Goal: Information Seeking & Learning: Check status

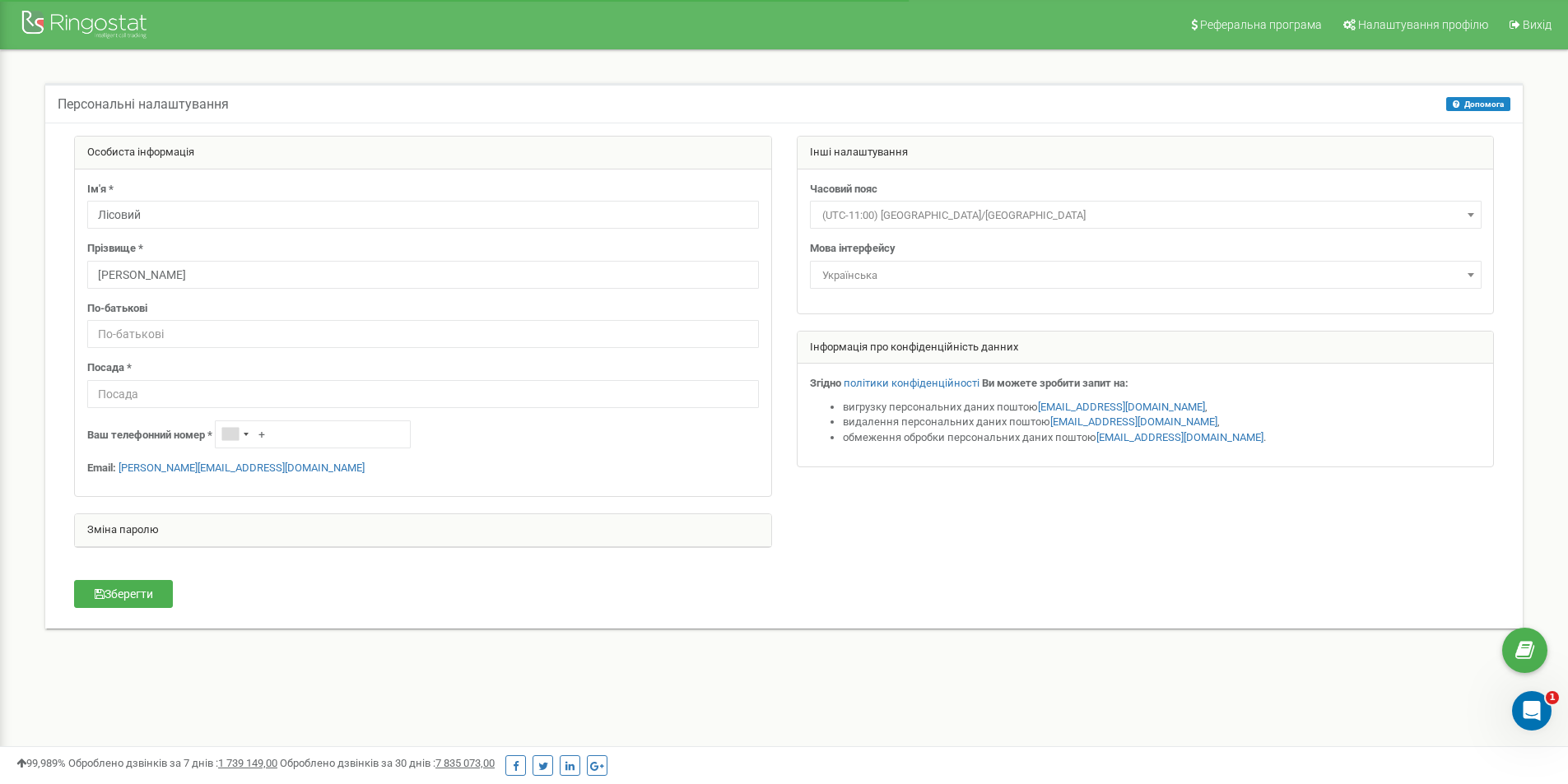
click at [139, 319] on div "По-батькові" at bounding box center [423, 325] width 671 height 48
click at [138, 334] on input "text" at bounding box center [423, 334] width 671 height 28
type input "J"
type input "Олександрович"
click at [132, 388] on input "text" at bounding box center [423, 393] width 671 height 28
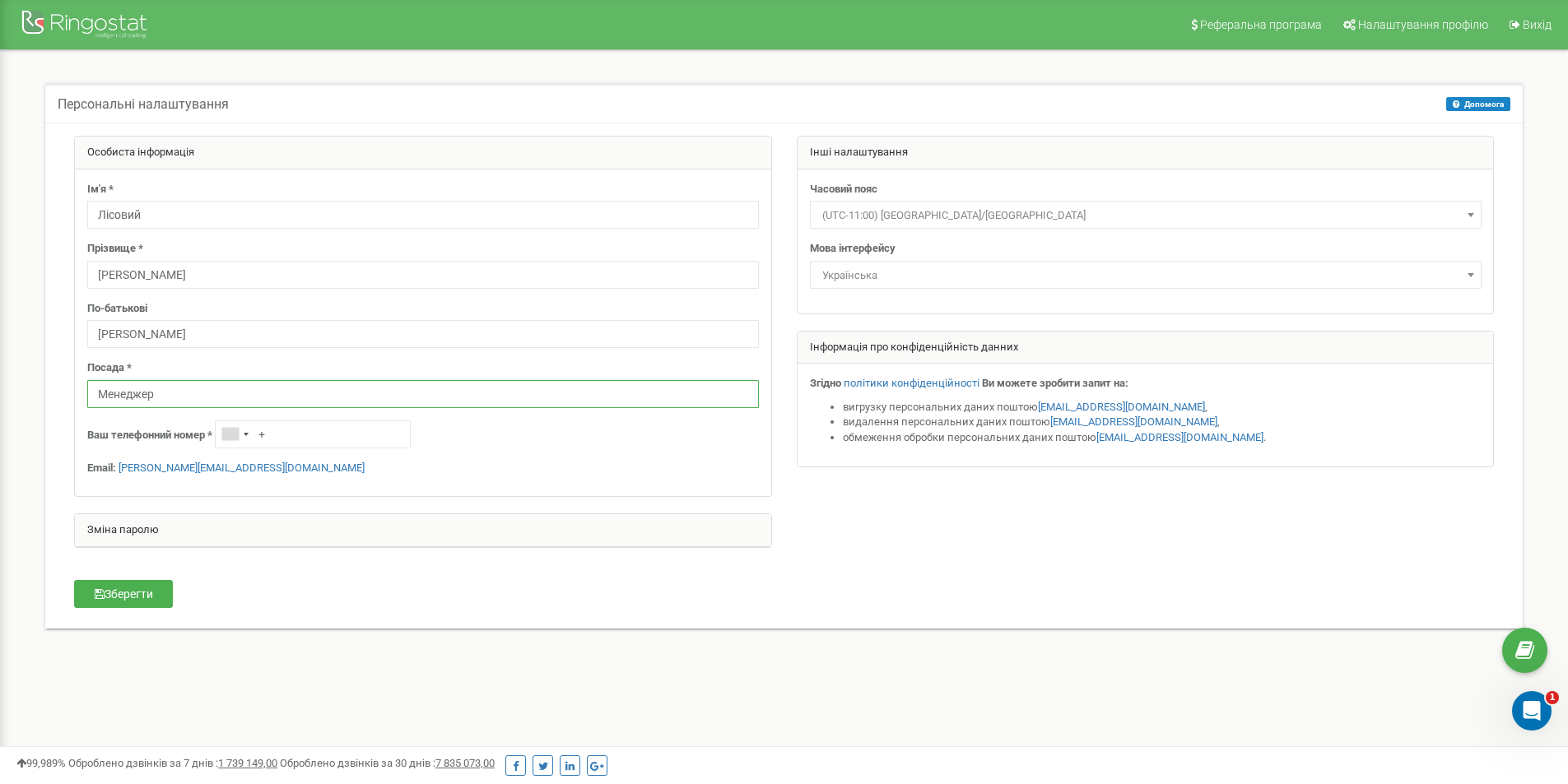
type input "Менеджер"
click at [274, 436] on input "+" at bounding box center [312, 434] width 196 height 28
click at [802, 345] on div "Інформація про конфіденційність данних" at bounding box center [1146, 348] width 697 height 33
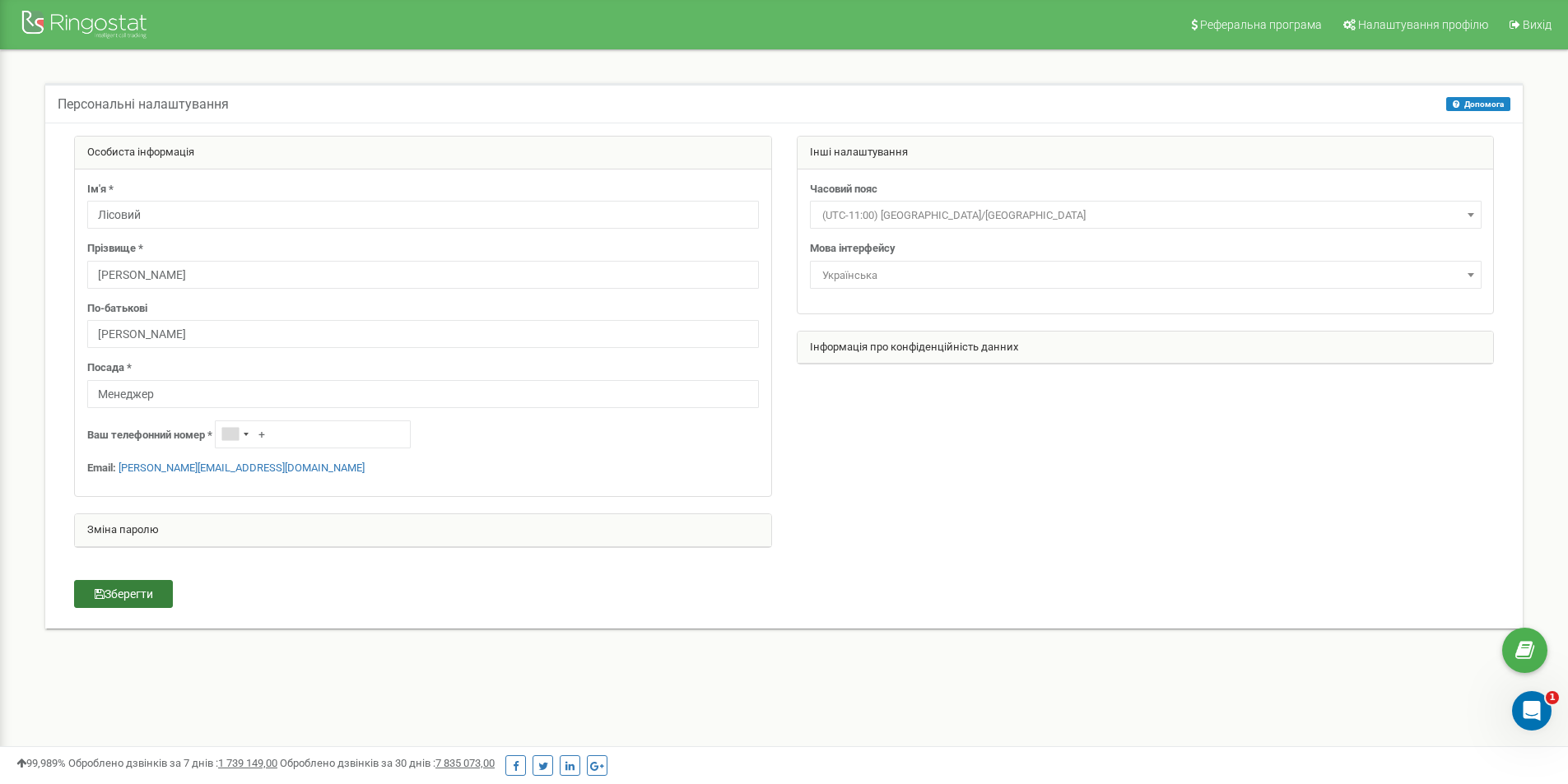
click at [150, 593] on button "Зберегти" at bounding box center [123, 593] width 99 height 28
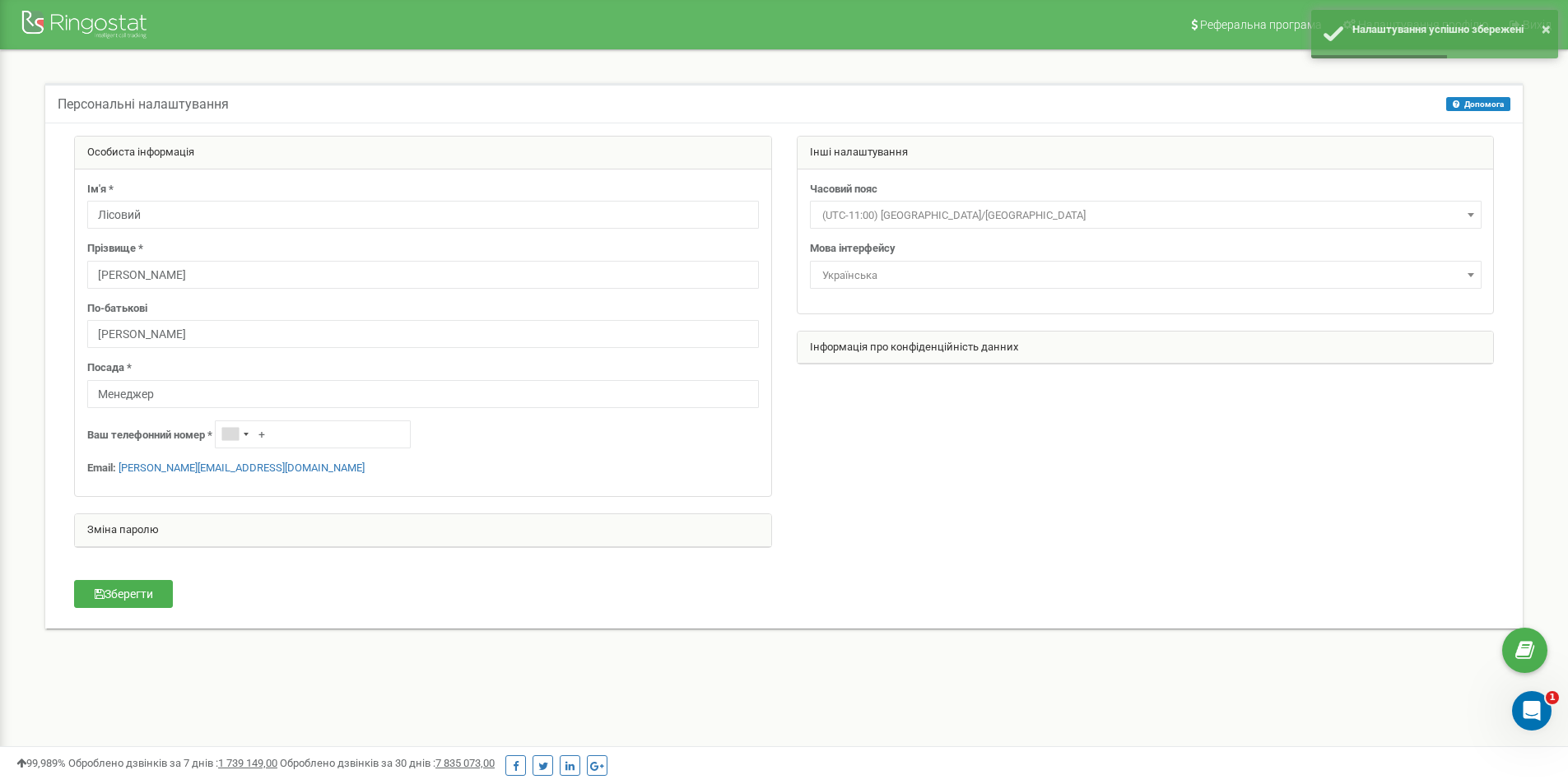
click at [880, 260] on span "Українська" at bounding box center [1145, 274] width 671 height 28
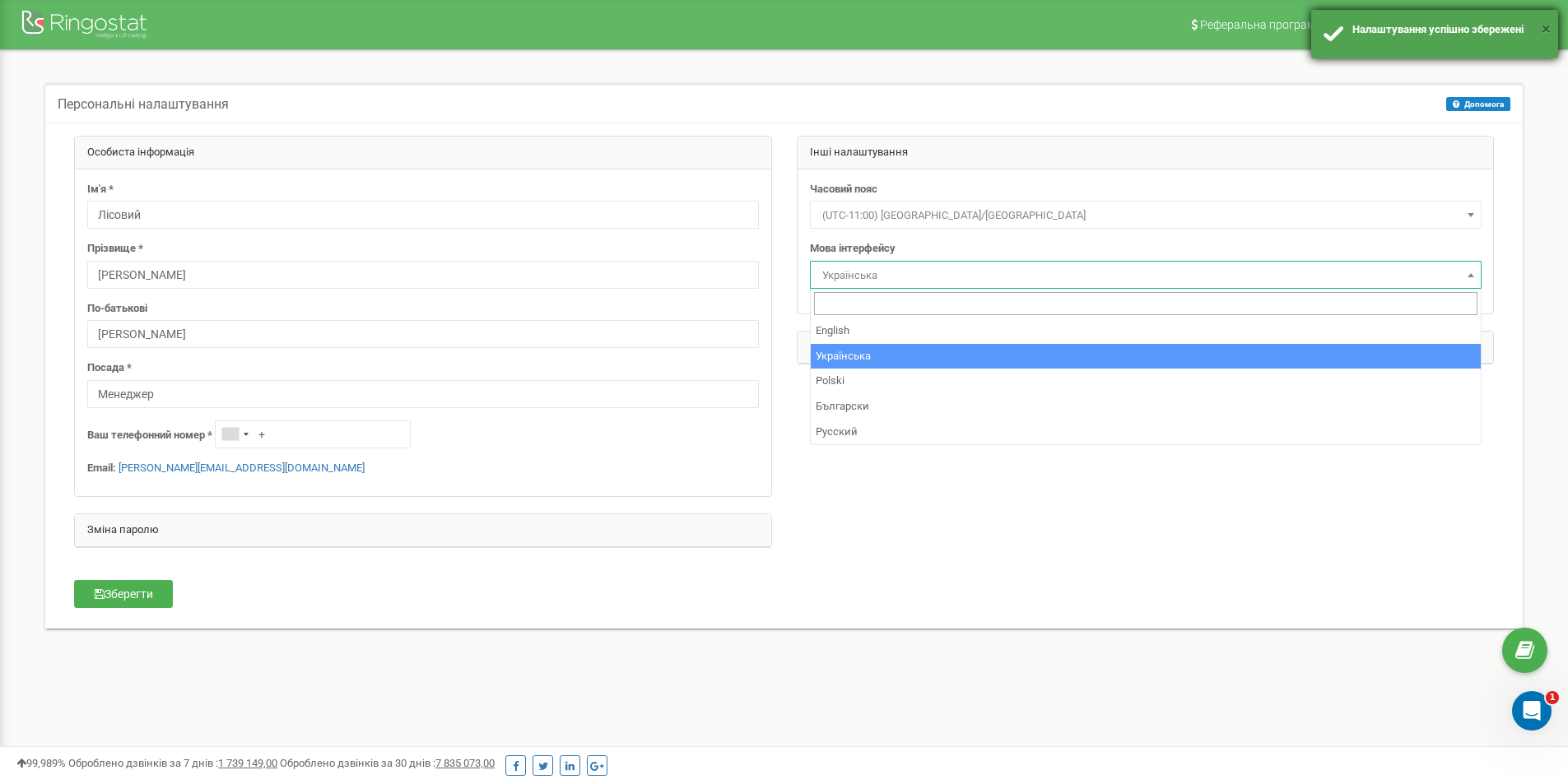
click at [1549, 24] on button "×" at bounding box center [1546, 29] width 9 height 24
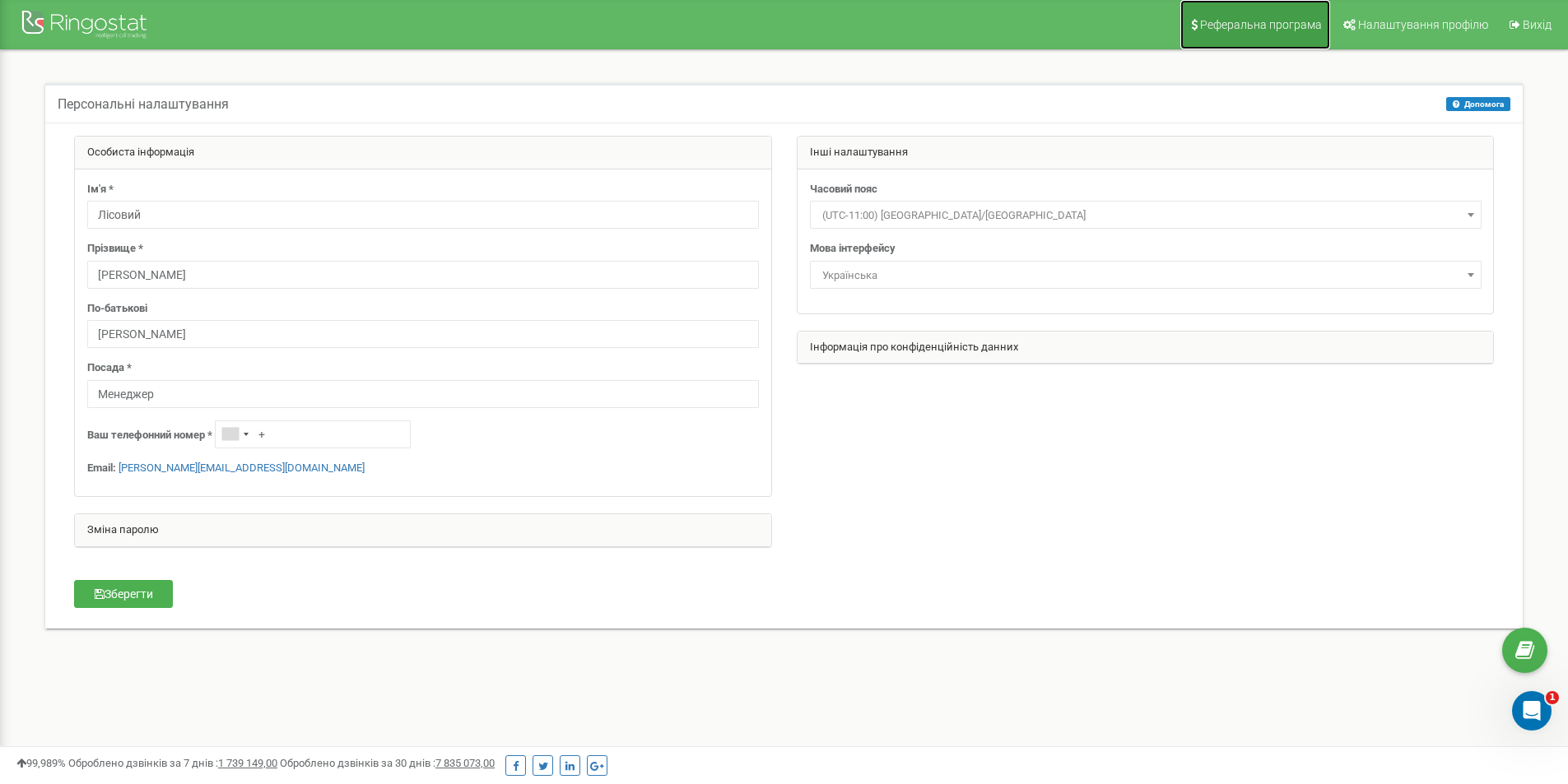
click at [1262, 23] on span "Реферальна програма" at bounding box center [1260, 24] width 122 height 14
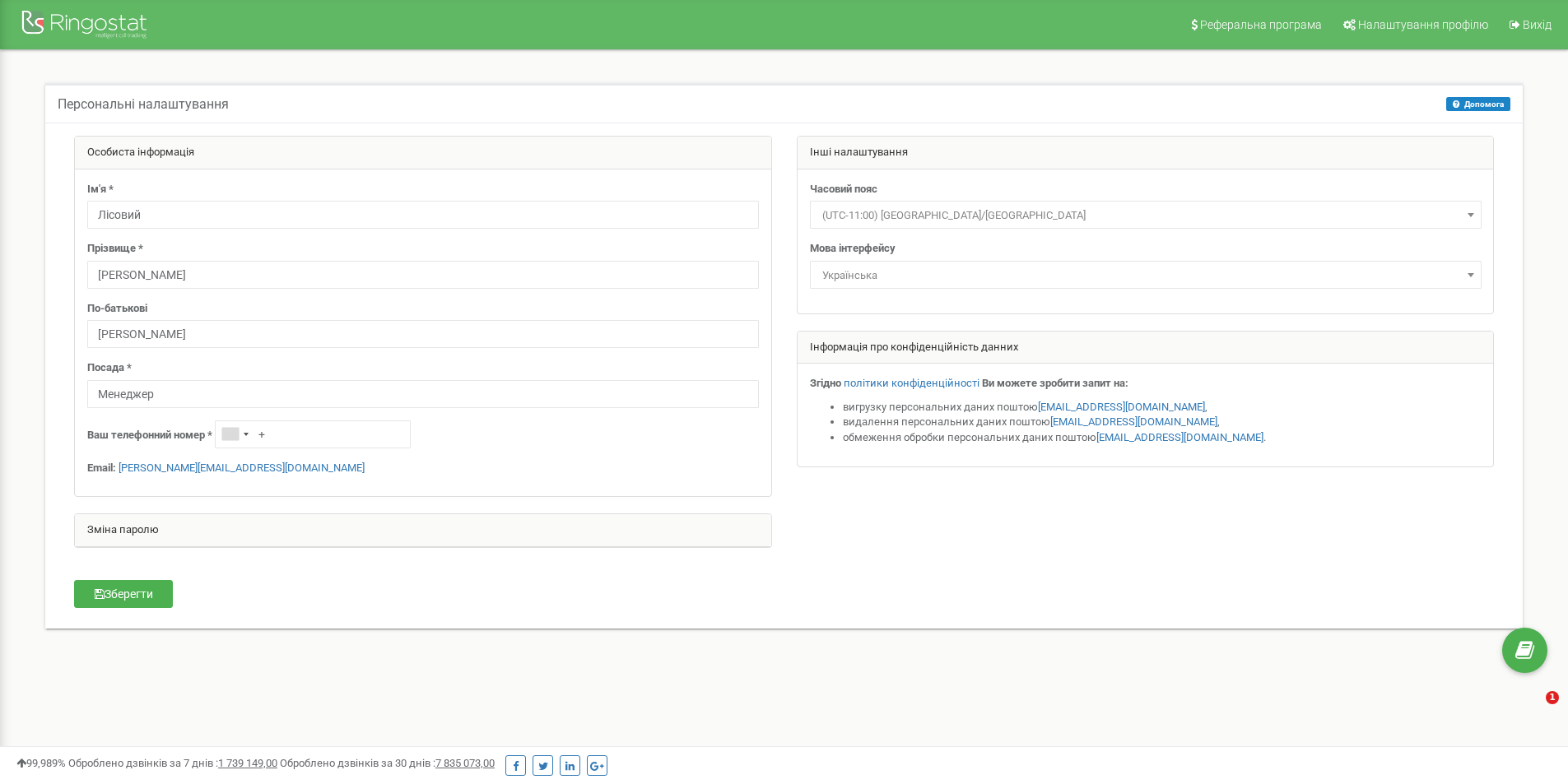
click at [89, 32] on div at bounding box center [87, 26] width 132 height 40
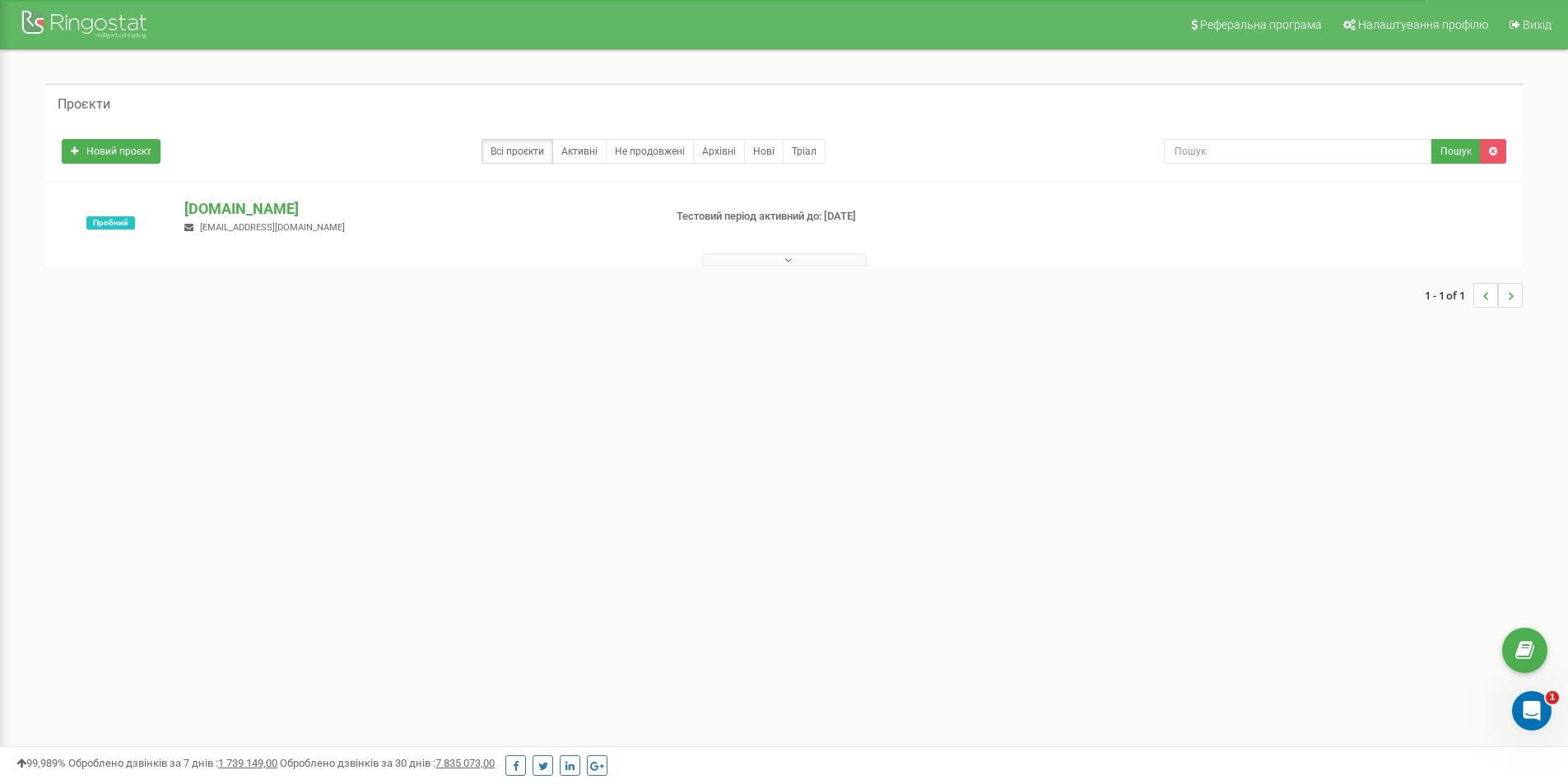
click at [296, 223] on span "[EMAIL_ADDRESS][DOMAIN_NAME]" at bounding box center [272, 228] width 145 height 11
click at [222, 209] on p "[DOMAIN_NAME]" at bounding box center [417, 209] width 465 height 22
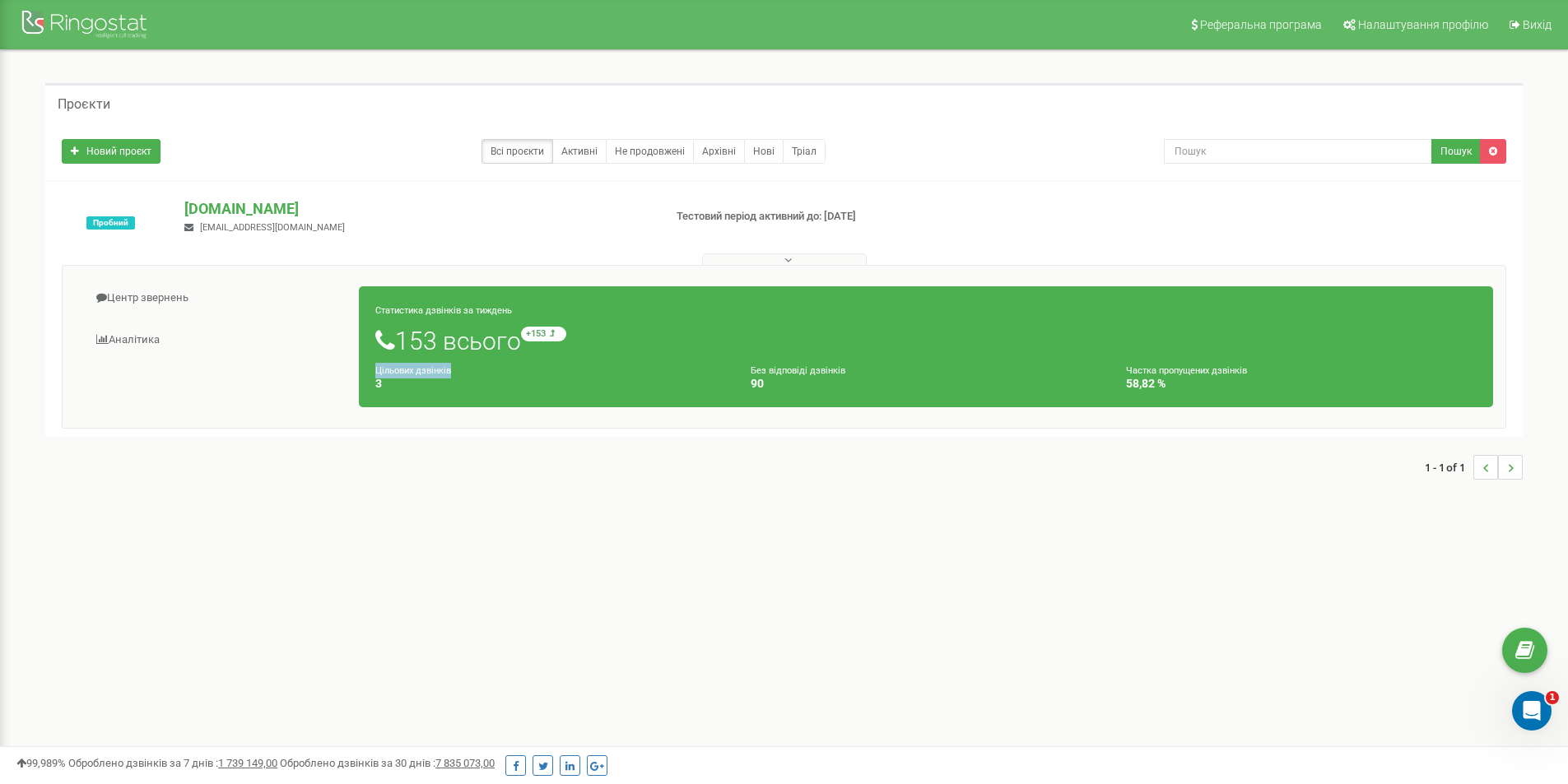
drag, startPoint x: 366, startPoint y: 374, endPoint x: 460, endPoint y: 369, distance: 94.1
click at [460, 369] on div "Цільових дзвінків 3" at bounding box center [550, 376] width 375 height 28
click at [870, 357] on div "Статистика дзвінків за тиждень 153 всього +153 відносно минулого тижня Цільових…" at bounding box center [927, 347] width 1135 height 121
click at [139, 332] on link "Аналiтика" at bounding box center [217, 340] width 285 height 41
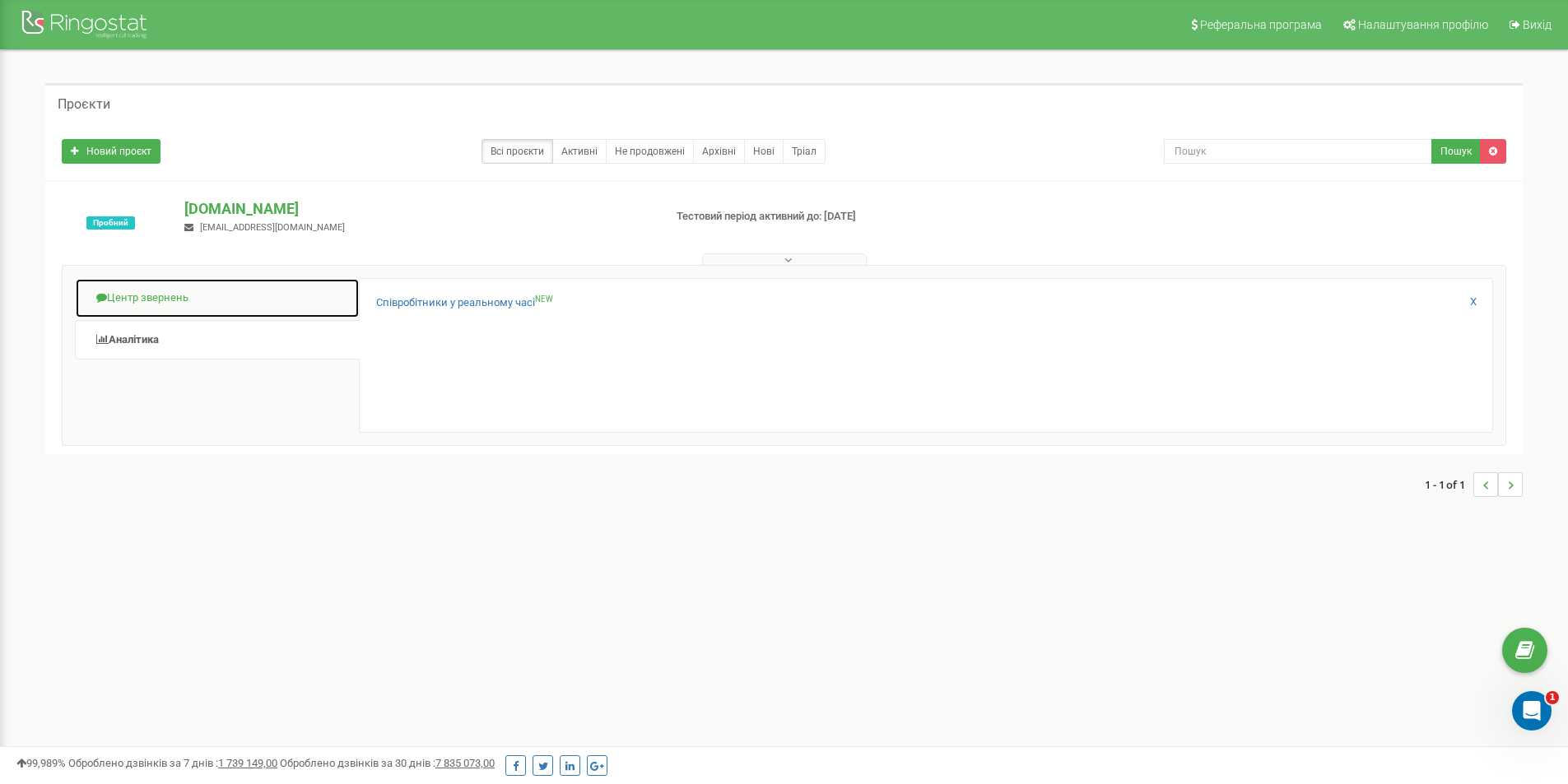
click at [156, 303] on link "Центр звернень" at bounding box center [217, 298] width 285 height 41
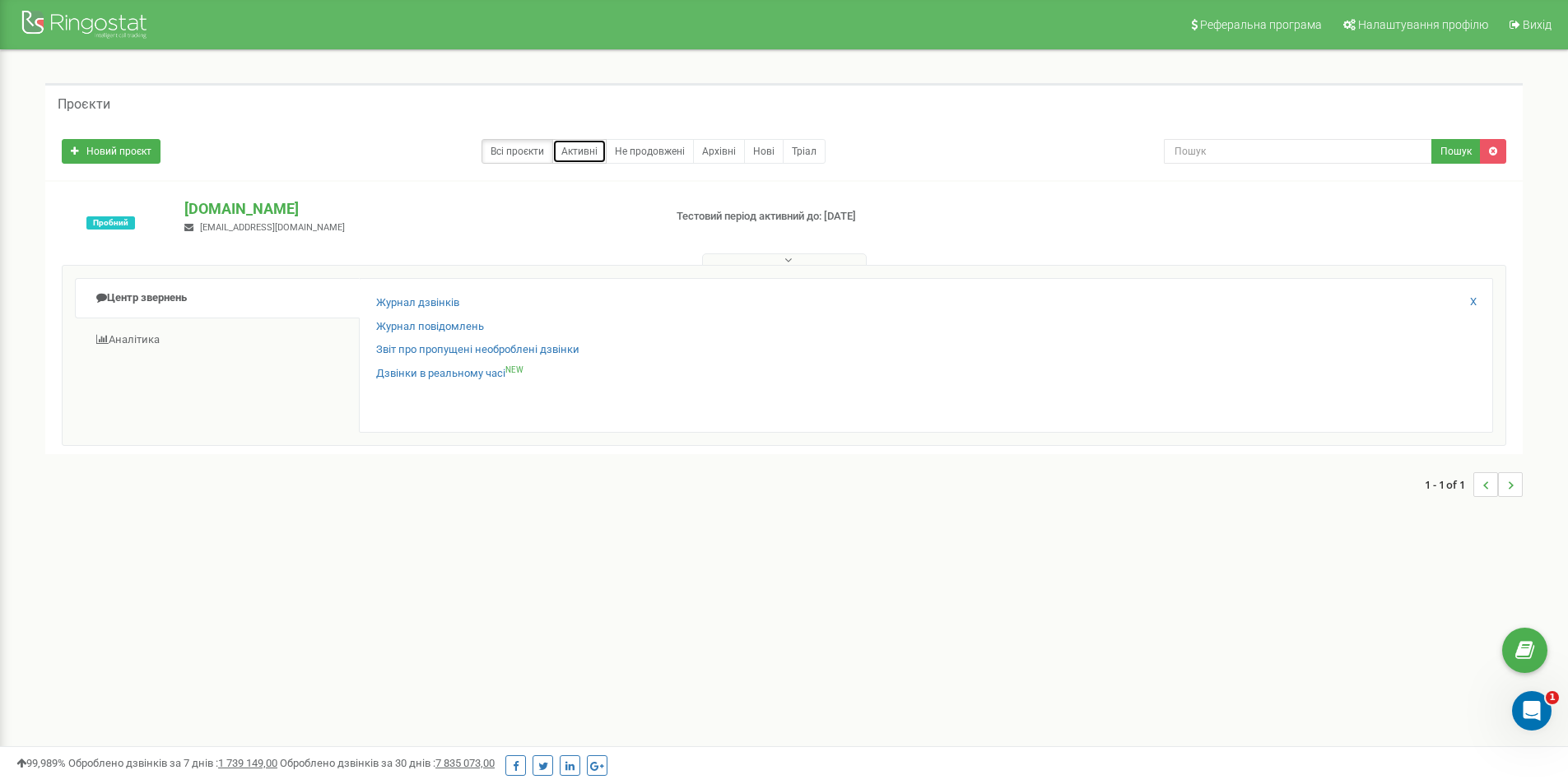
click at [581, 141] on link "Активні" at bounding box center [579, 151] width 54 height 24
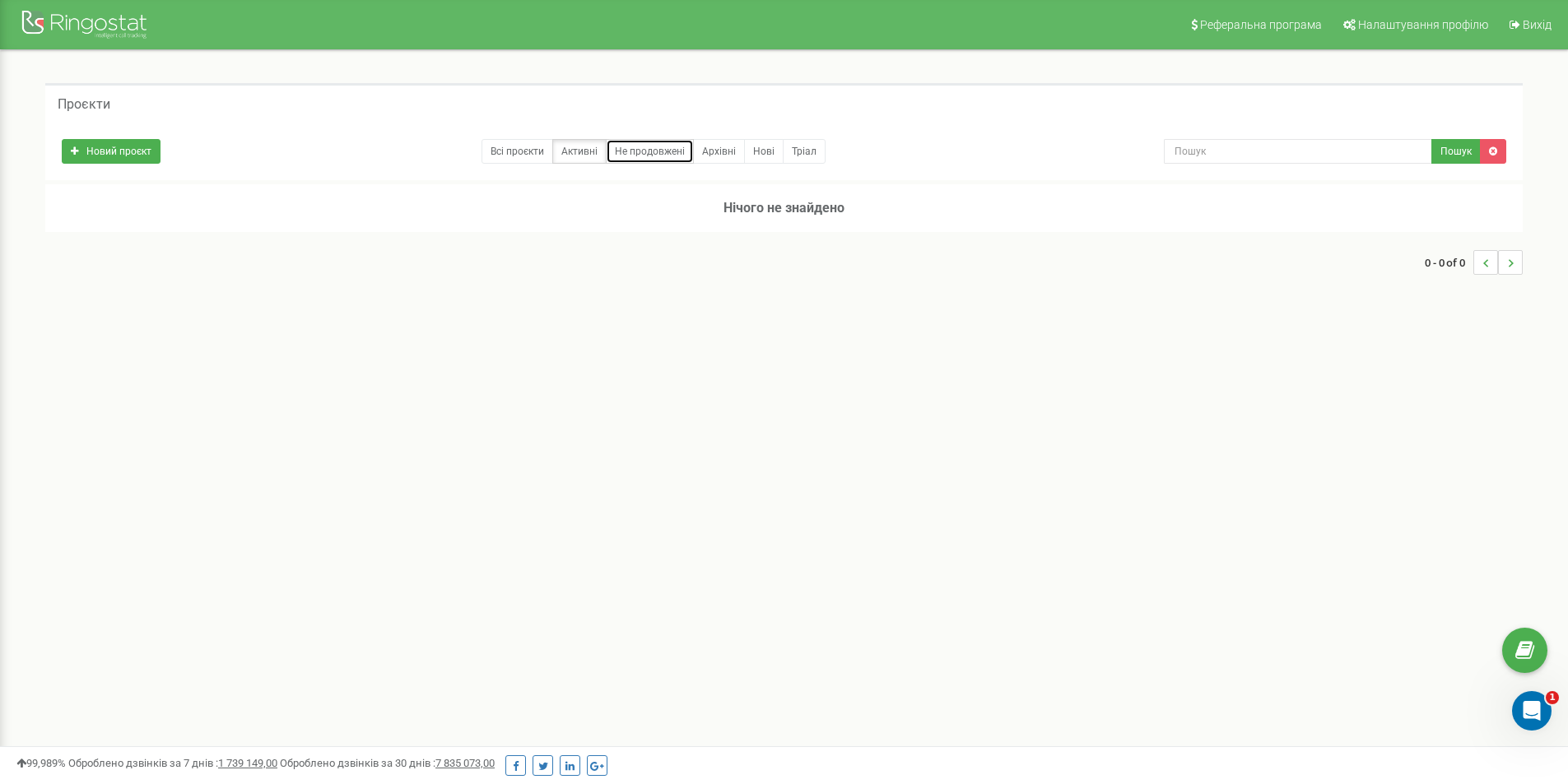
click at [654, 158] on link "Не продовжені" at bounding box center [650, 151] width 88 height 24
click at [1525, 650] on icon at bounding box center [1525, 650] width 19 height 24
click at [680, 105] on div "Проєкти" at bounding box center [784, 103] width 1478 height 40
click at [756, 150] on link "Нові" at bounding box center [764, 151] width 40 height 24
click at [159, 113] on div "Проєкти" at bounding box center [784, 103] width 1478 height 40
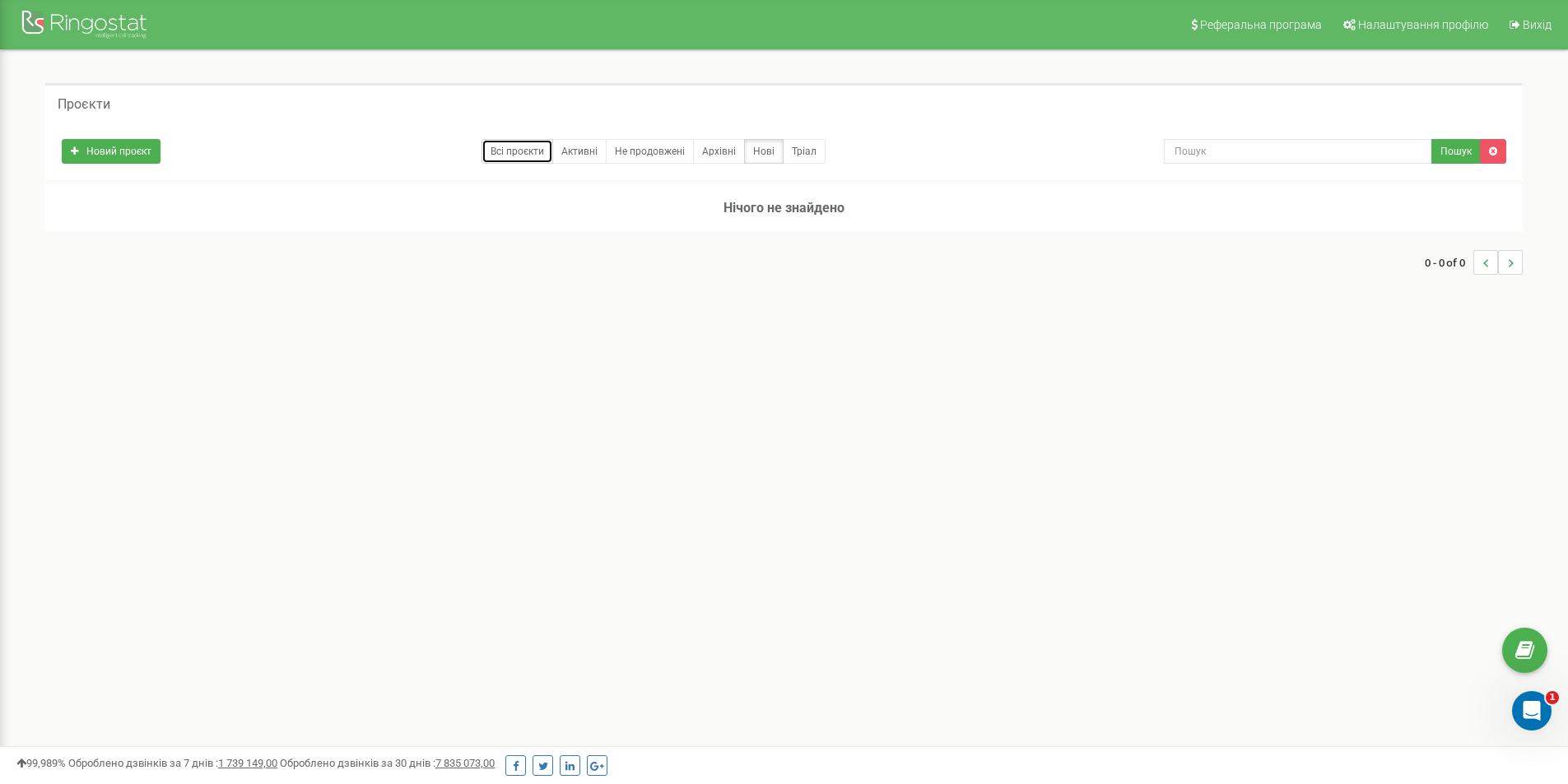
click at [518, 154] on link "Всі проєкти" at bounding box center [517, 151] width 71 height 24
click at [224, 209] on p "[DOMAIN_NAME]" at bounding box center [417, 209] width 465 height 22
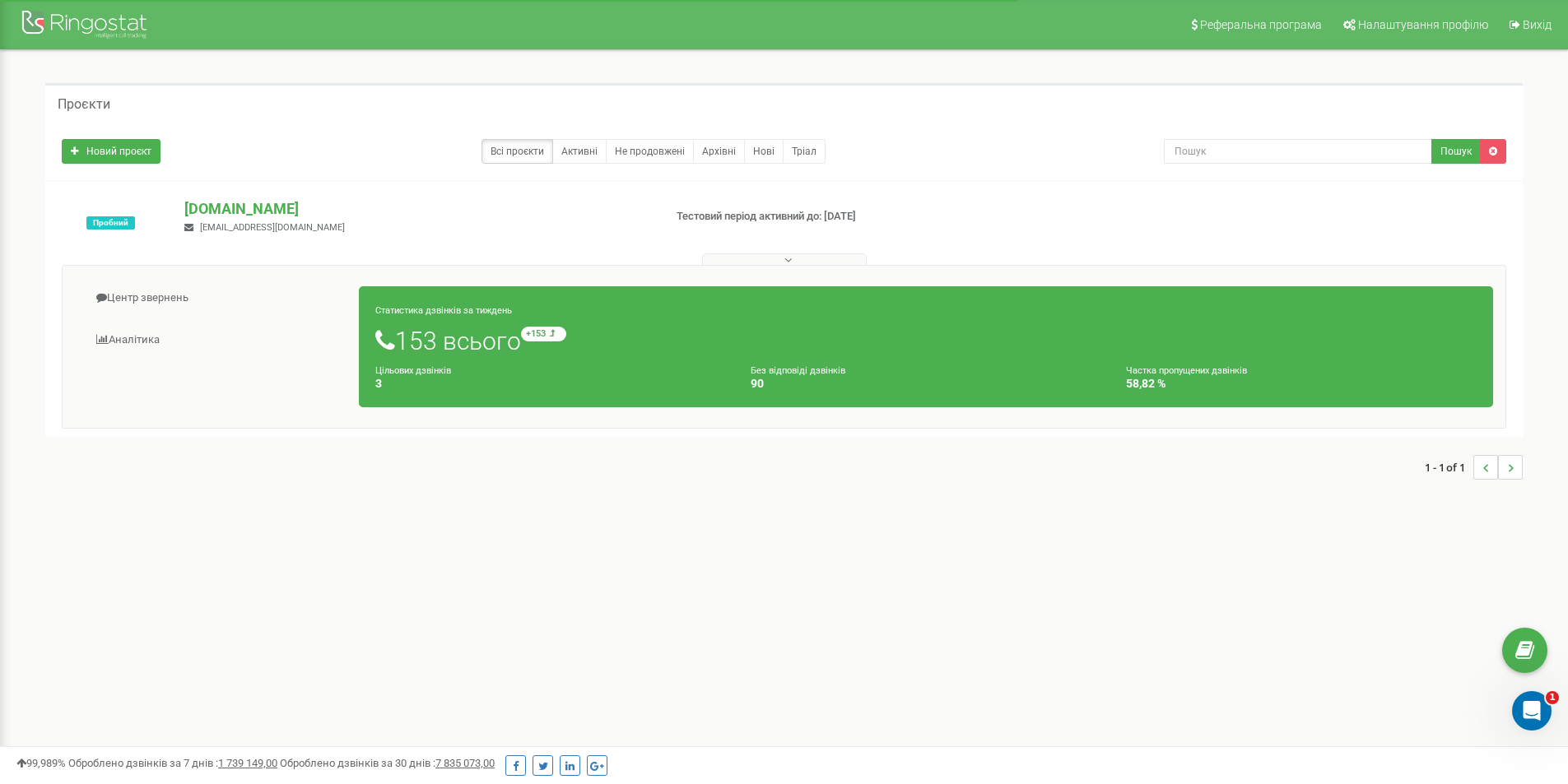
click at [986, 285] on div "Статистика дзвінків за тиждень 153 всього +153 відносно минулого тижня Цільових…" at bounding box center [926, 346] width 1159 height 137
click at [1084, 332] on h1 "153 всього +153 відносно минулого тижня" at bounding box center [926, 340] width 1101 height 28
click at [1510, 704] on div "Відкрити програму для спілкування Intercom" at bounding box center [1529, 708] width 54 height 54
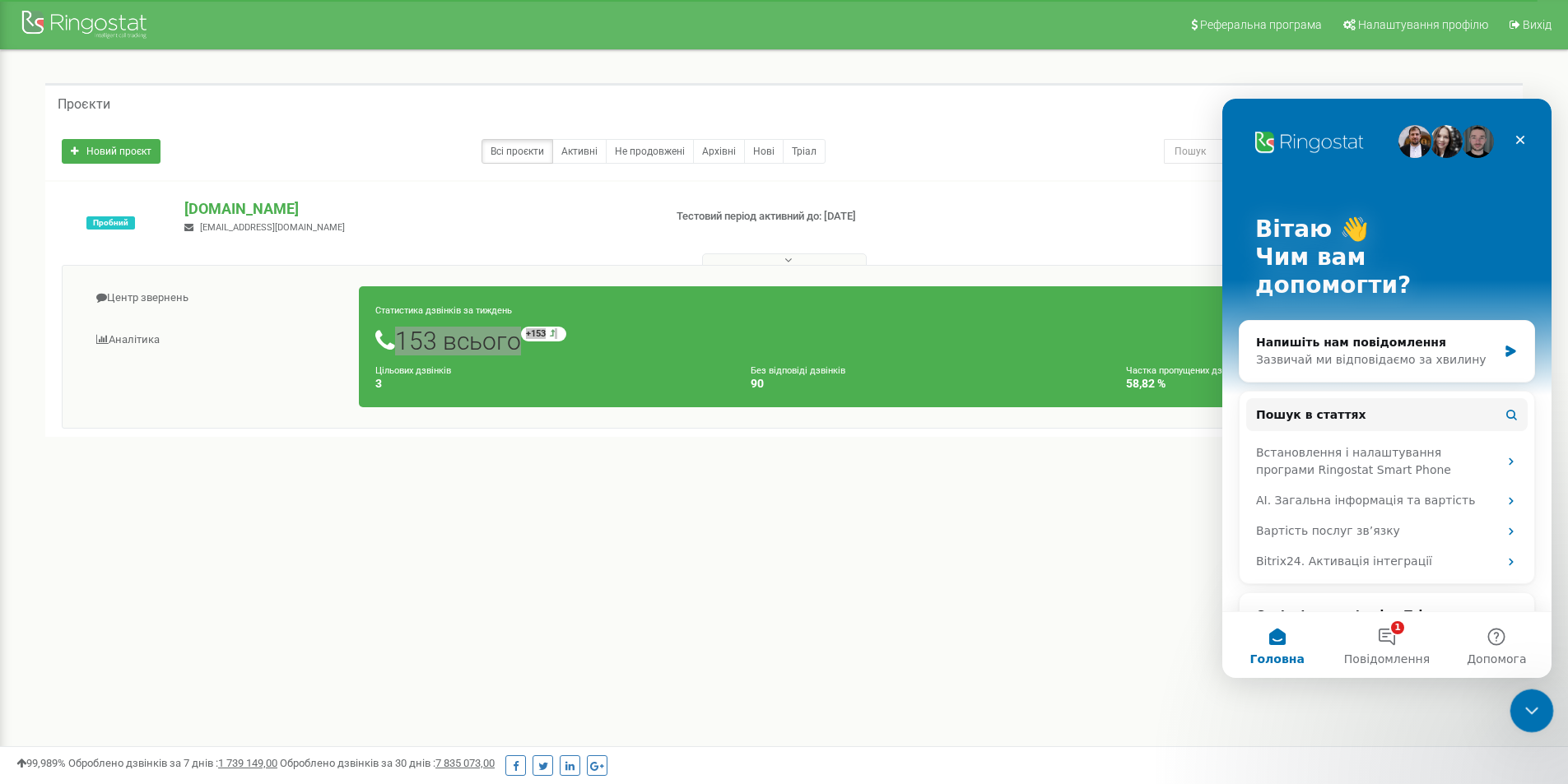
click at [1510, 704] on div "Закрити програму для спілкування Intercom" at bounding box center [1530, 708] width 40 height 40
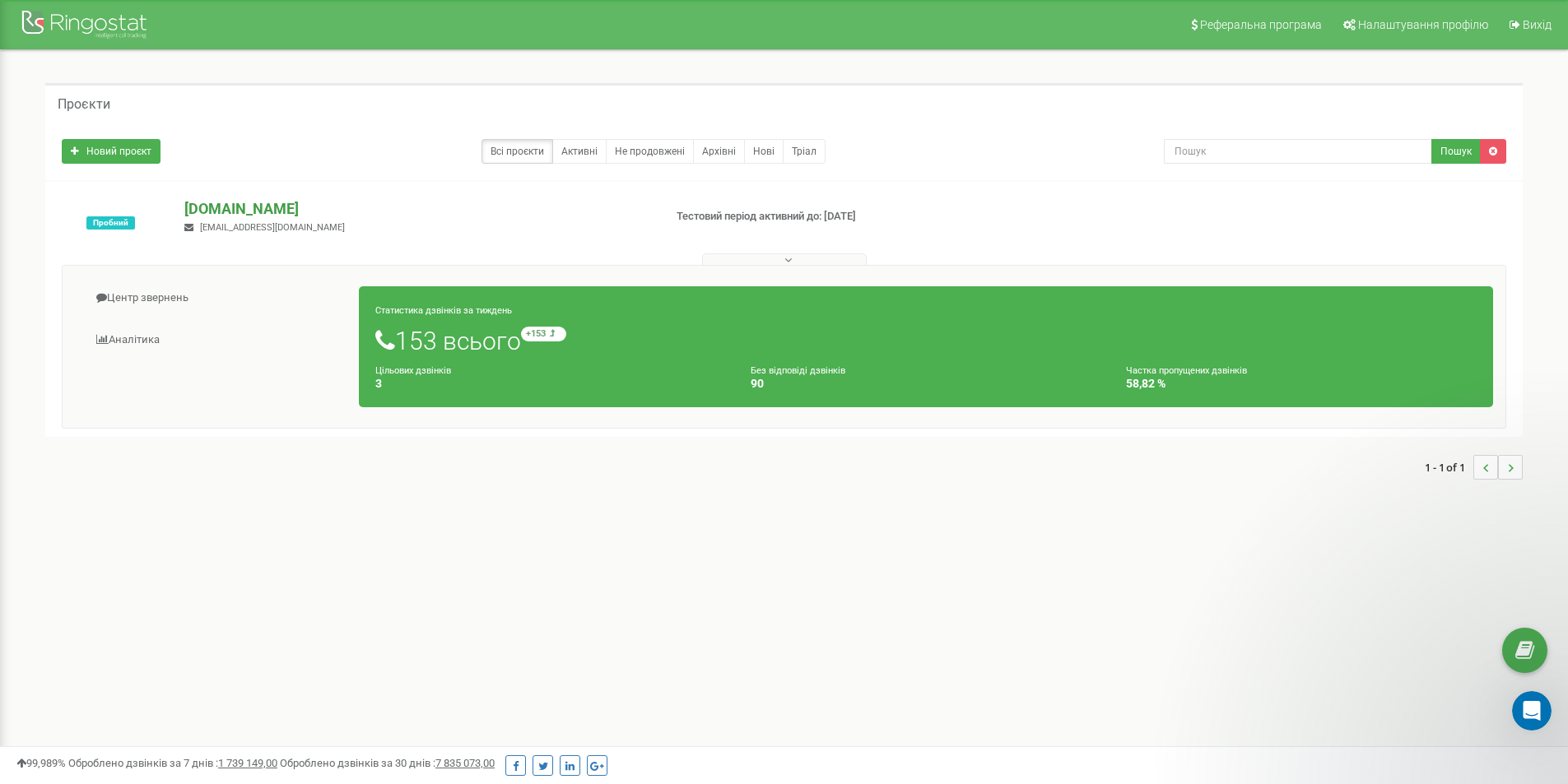
click at [227, 212] on p "[DOMAIN_NAME]" at bounding box center [417, 209] width 465 height 22
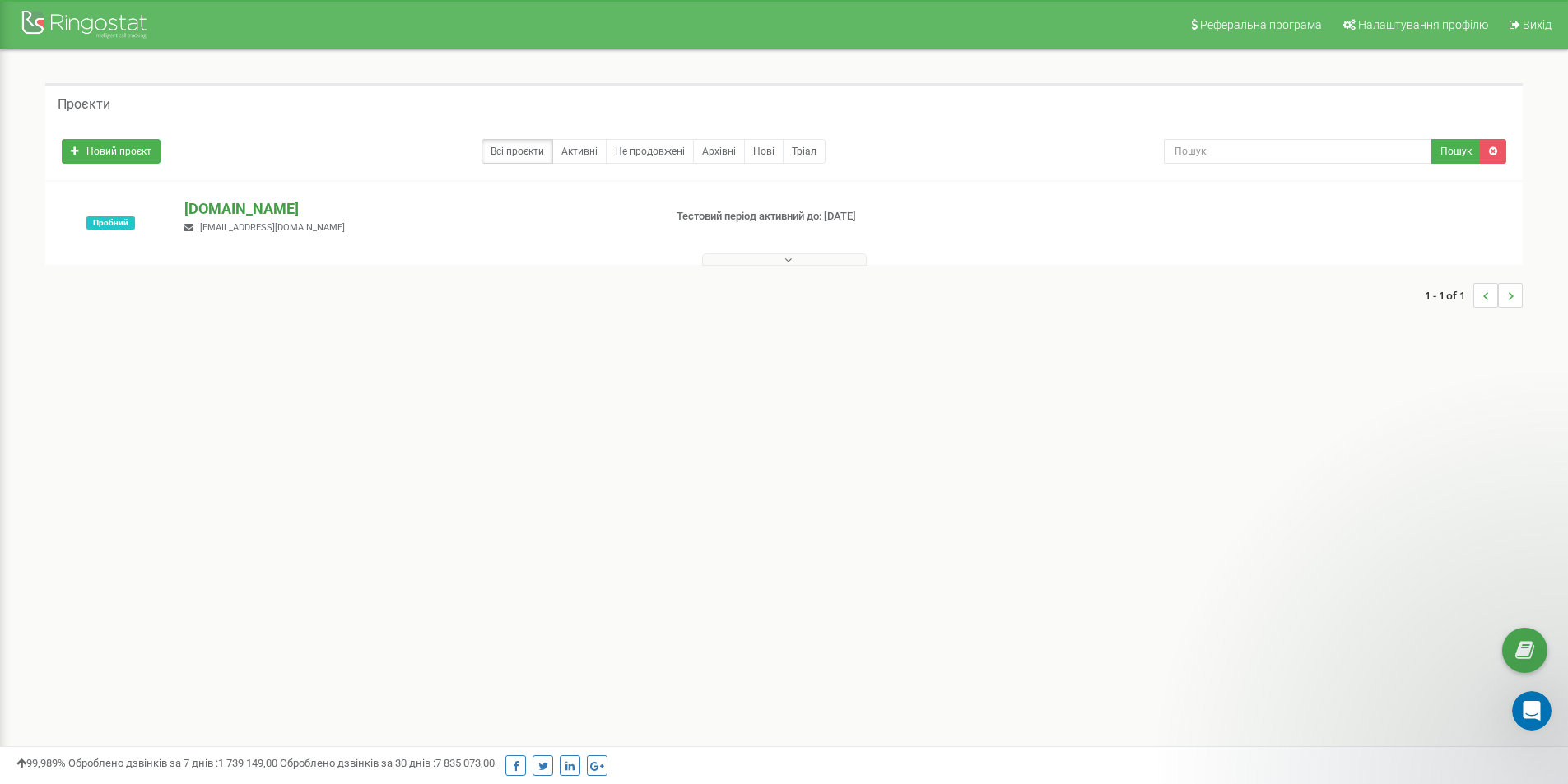
click at [224, 209] on p "[DOMAIN_NAME]" at bounding box center [417, 209] width 465 height 22
click at [220, 230] on span "andrii.yushchenko@ferm.in.ua" at bounding box center [272, 228] width 145 height 11
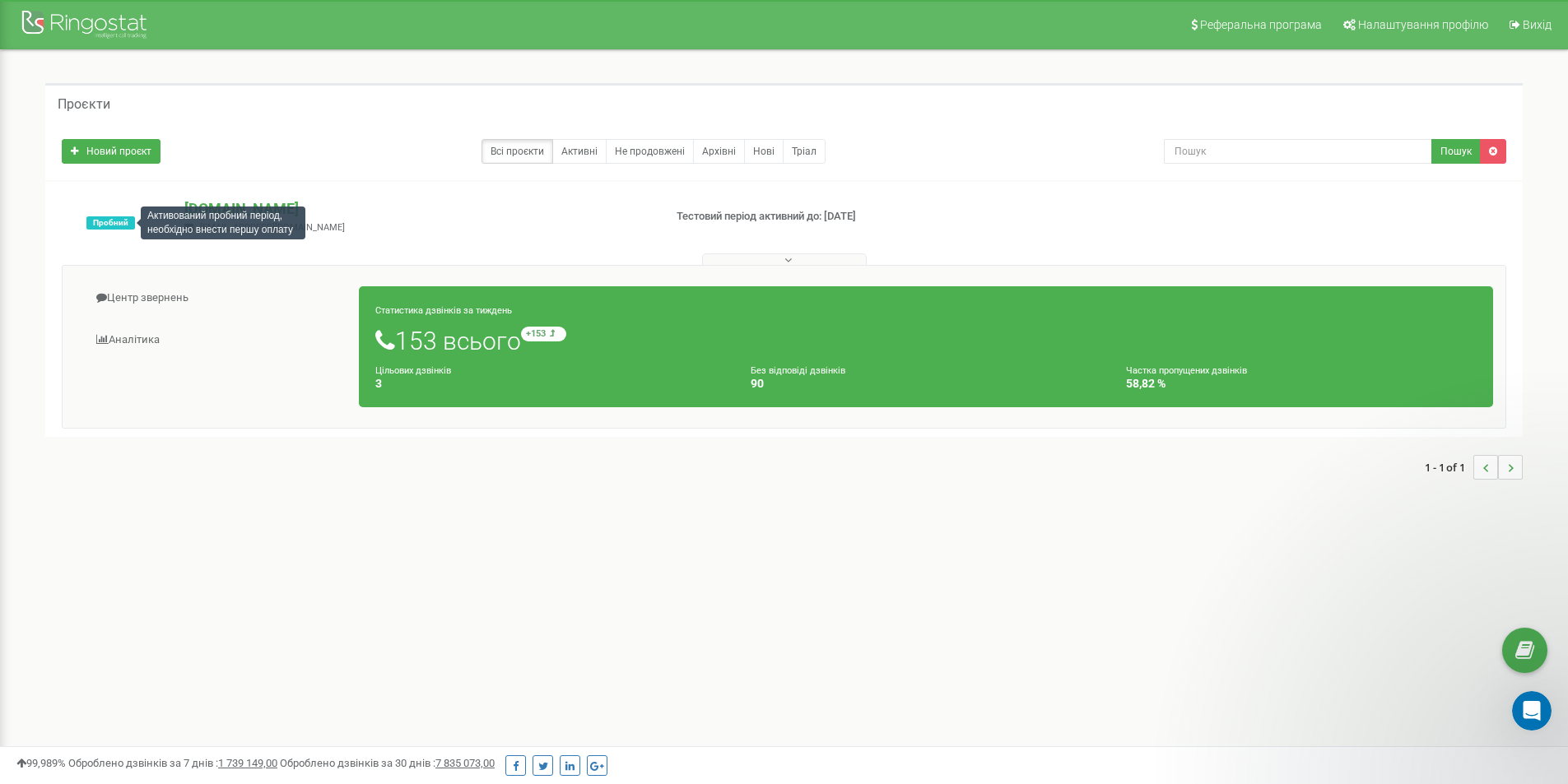
click at [115, 223] on span "Пробний" at bounding box center [111, 222] width 49 height 14
click at [578, 326] on small "+153 відносно минулого тижня" at bounding box center [618, 334] width 194 height 14
click at [784, 342] on h1 "153 всього +153 відносно минулого тижня" at bounding box center [926, 340] width 1101 height 28
click at [790, 382] on h4 "90" at bounding box center [927, 384] width 351 height 13
click at [400, 368] on small "Цільових дзвінків" at bounding box center [413, 371] width 76 height 11
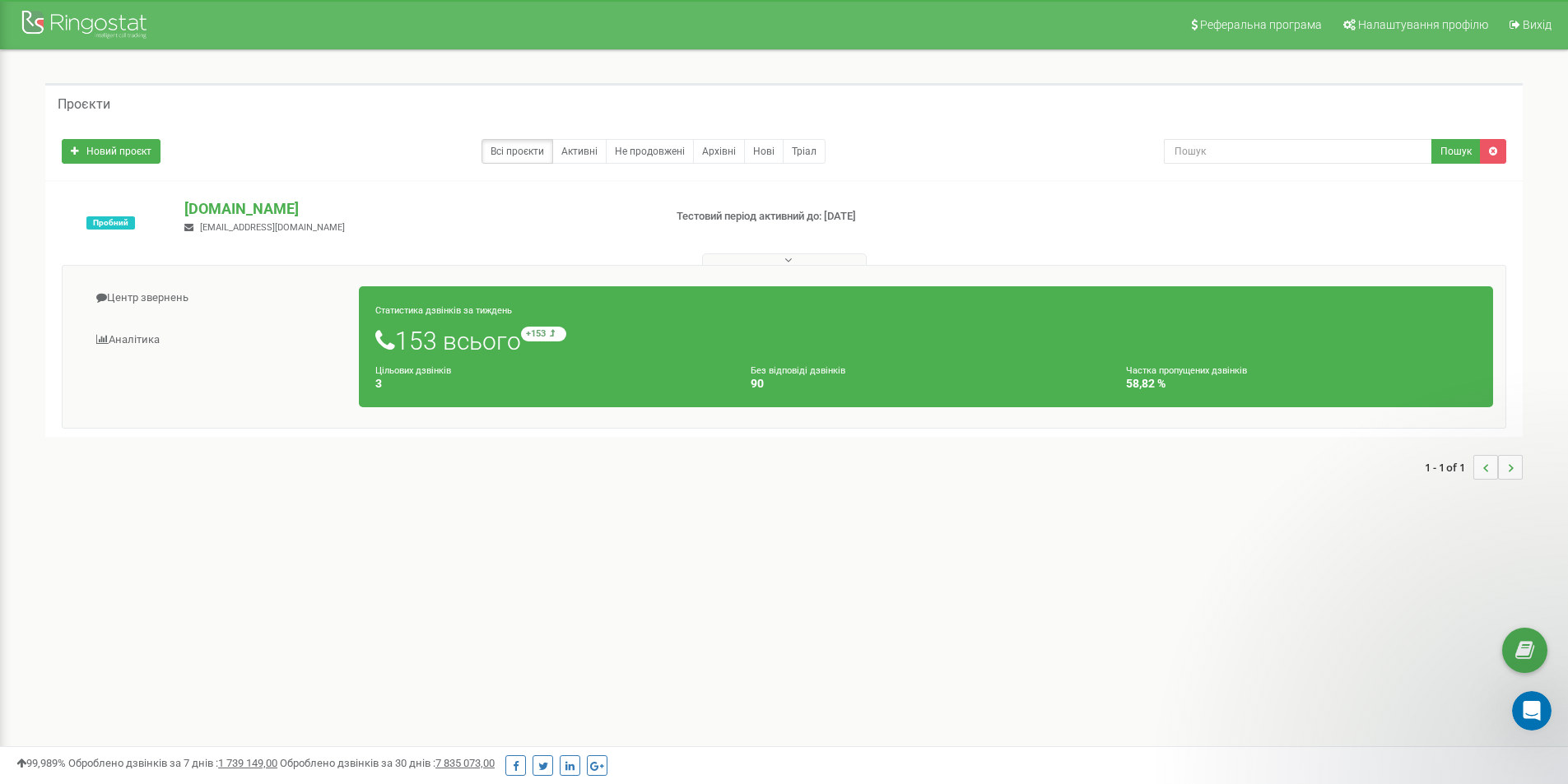
click at [403, 333] on h1 "153 всього +153 відносно минулого тижня" at bounding box center [926, 340] width 1101 height 28
drag, startPoint x: 405, startPoint y: 314, endPoint x: 210, endPoint y: 313, distance: 195.0
click at [392, 313] on small "Статистика дзвінків за тиждень" at bounding box center [443, 311] width 137 height 11
click at [178, 302] on link "Центр звернень" at bounding box center [217, 298] width 285 height 41
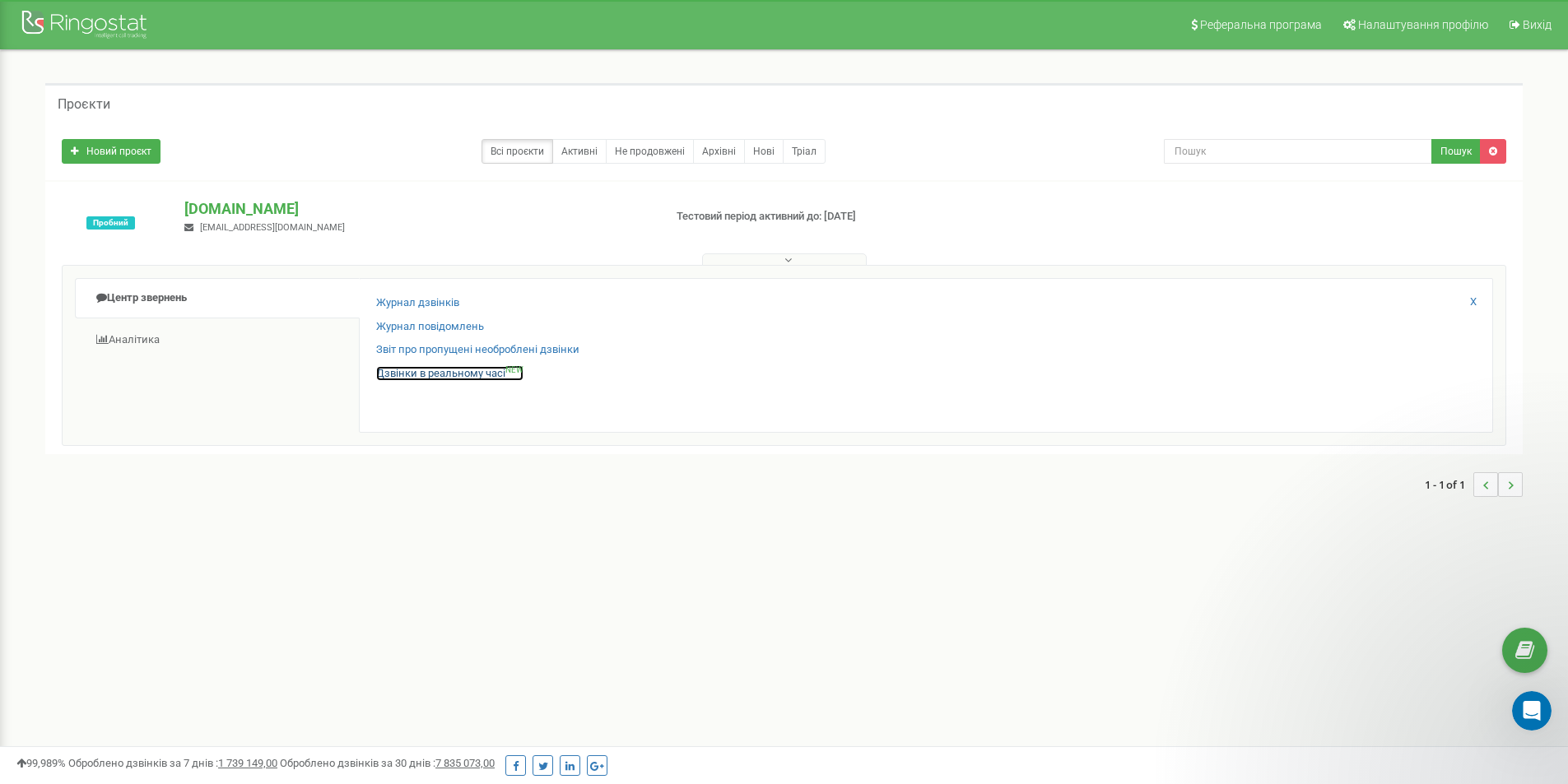
click at [453, 381] on link "Дзвінки в реальному часі NEW" at bounding box center [450, 373] width 147 height 15
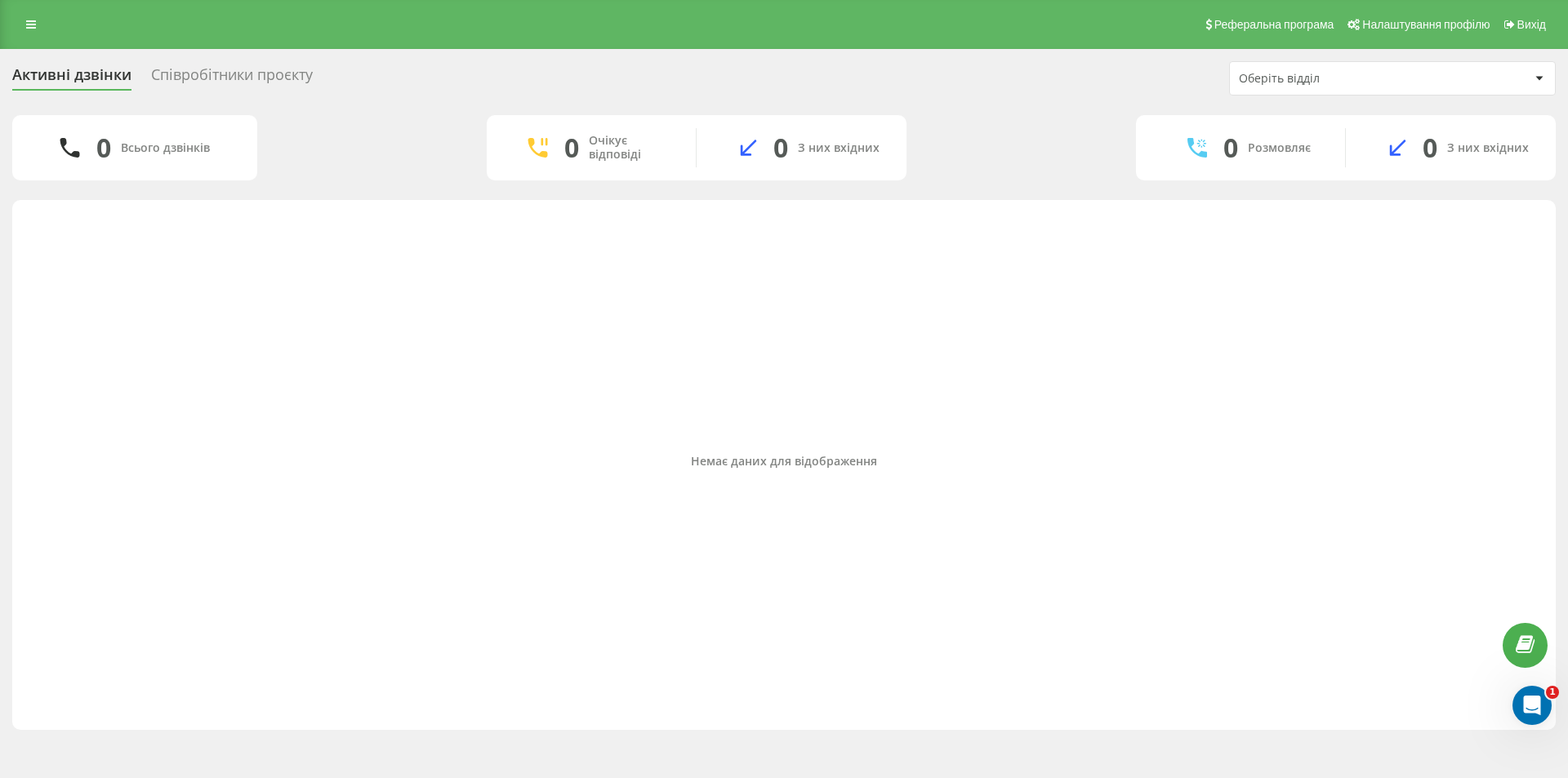
click at [1272, 154] on div "Розмовляє" at bounding box center [1279, 147] width 63 height 13
click at [1294, 77] on div "Оберіть відділ" at bounding box center [1336, 78] width 195 height 13
click at [250, 83] on div "Співробітники проєкту" at bounding box center [232, 79] width 162 height 25
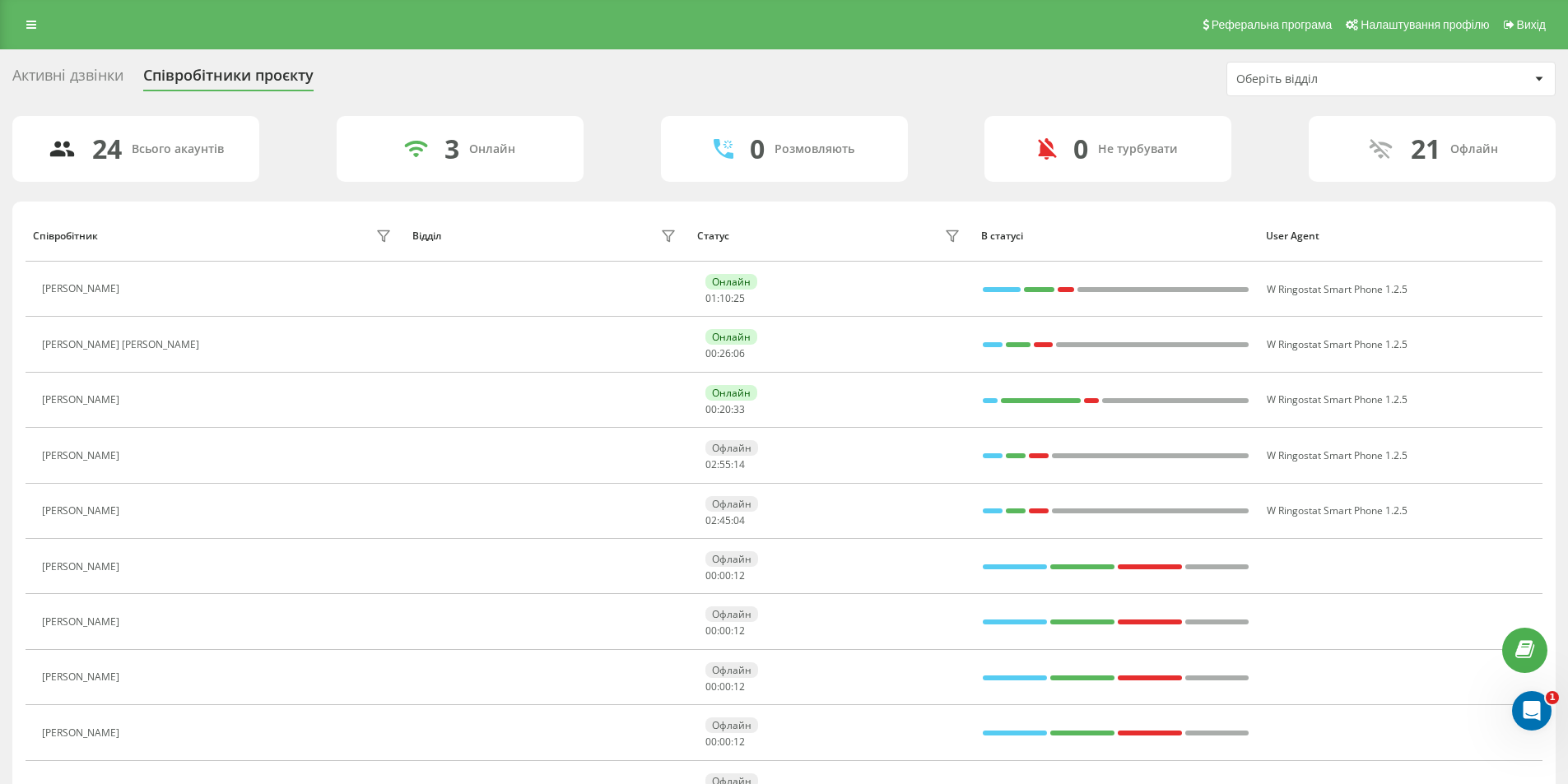
drag, startPoint x: 0, startPoint y: 0, endPoint x: 753, endPoint y: 154, distance: 768.6
click at [1153, 155] on div "Не турбувати" at bounding box center [1138, 148] width 80 height 14
click at [857, 166] on div "0 Розмовляють" at bounding box center [784, 148] width 247 height 66
click at [780, 145] on div "Розмовляють" at bounding box center [814, 148] width 80 height 14
click at [323, 149] on div "24 Всього акаунтів 3 Онлайн 0 Розмовляють 0 Не турбувати 21 Офлайн" at bounding box center [784, 148] width 1544 height 66
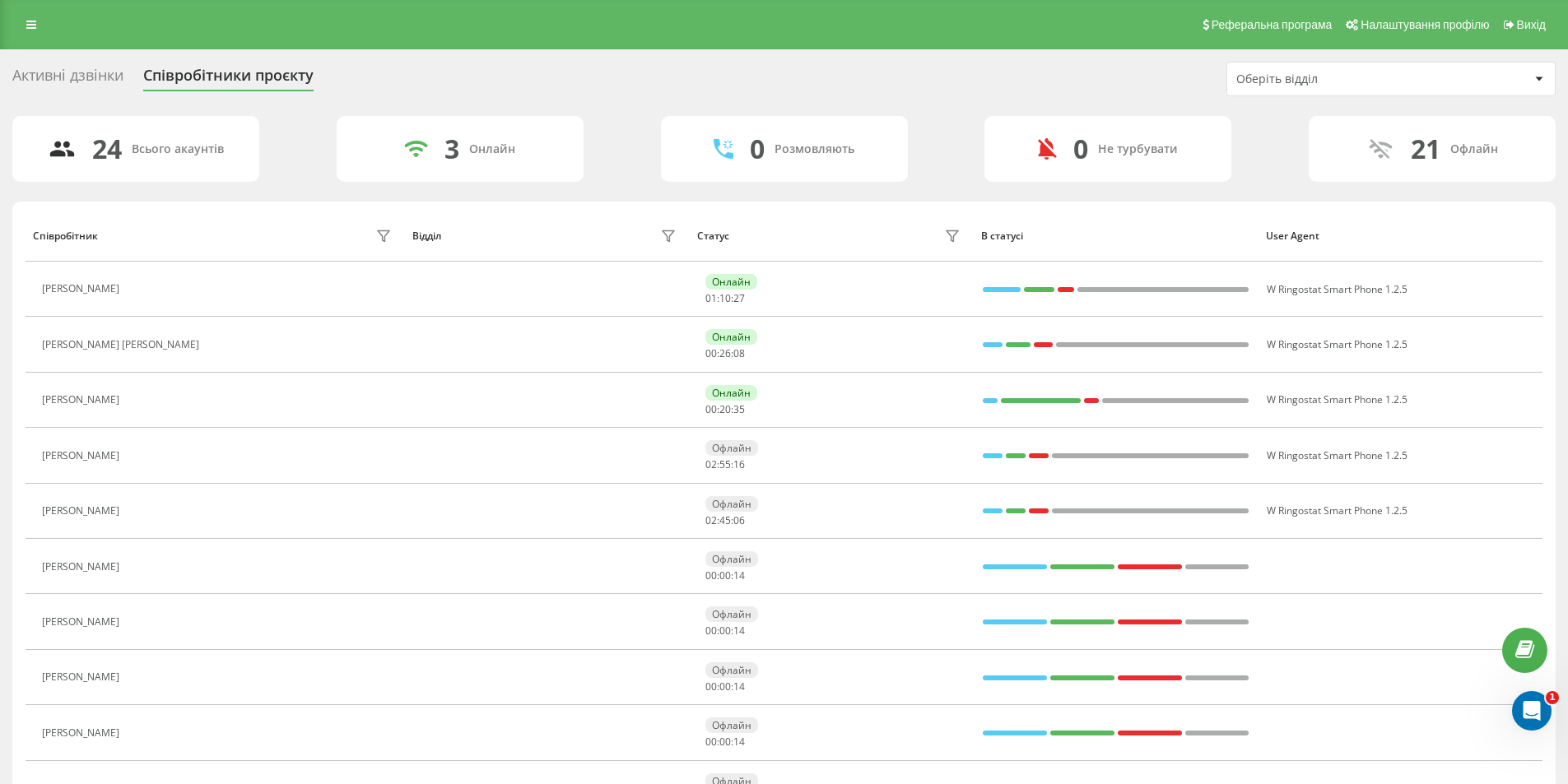
click at [66, 152] on icon at bounding box center [62, 148] width 27 height 26
click at [1382, 154] on icon at bounding box center [1381, 148] width 27 height 26
click at [1365, 93] on div "Оберіть відділ" at bounding box center [1391, 79] width 328 height 33
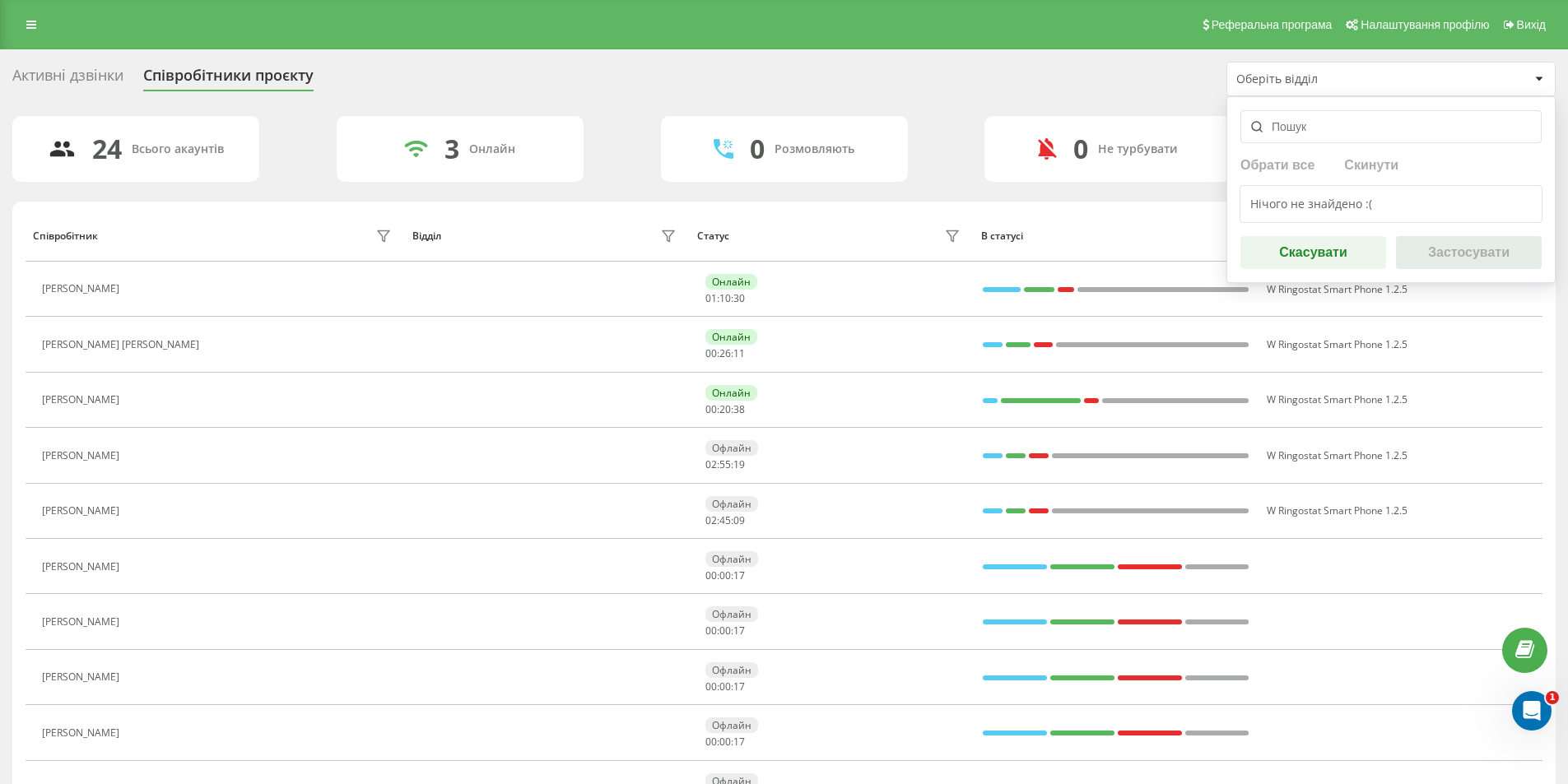
click at [1369, 78] on div "Оберіть відділ" at bounding box center [1334, 79] width 196 height 14
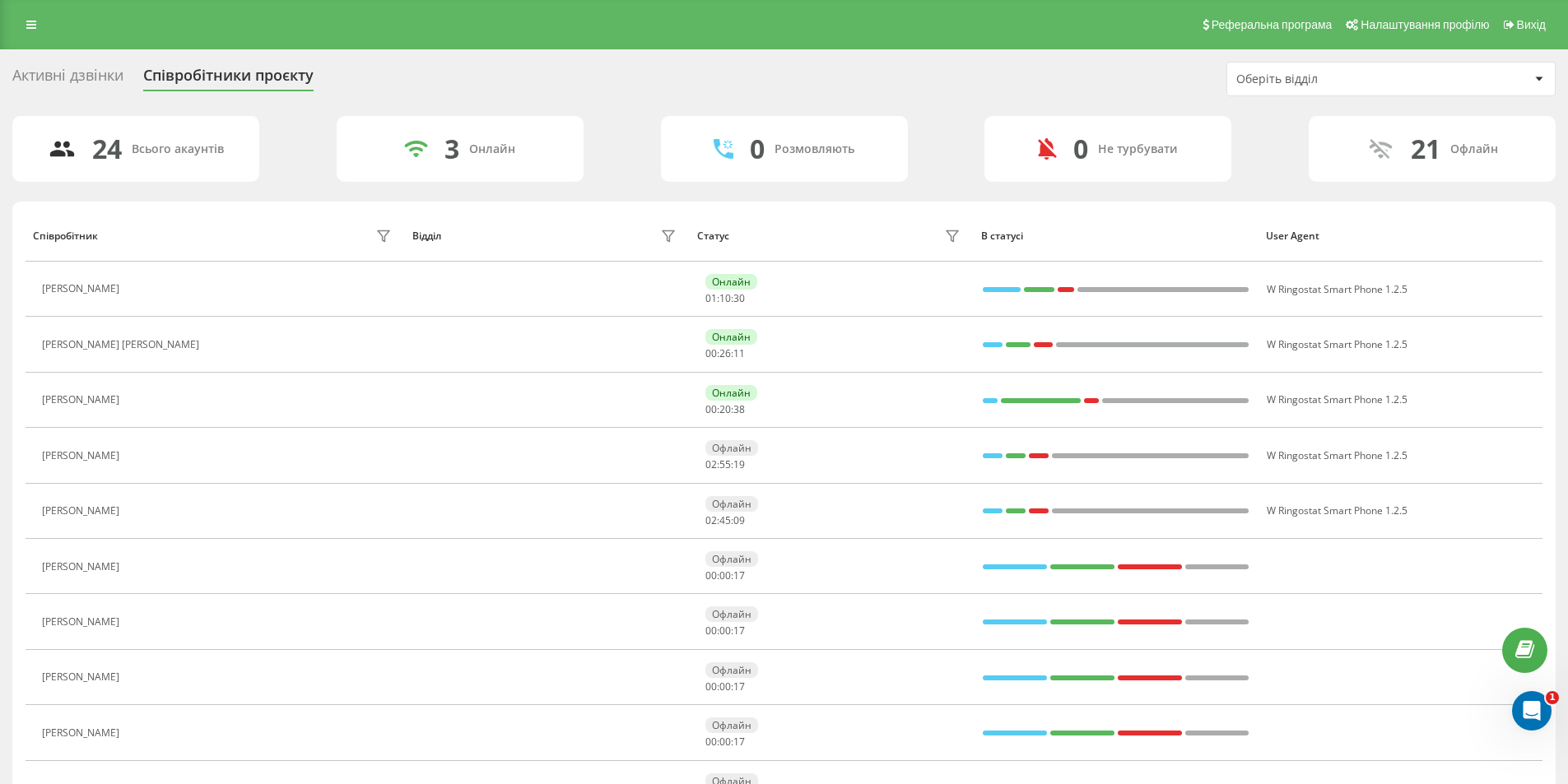
click at [1369, 78] on div "Оберіть відділ" at bounding box center [1334, 79] width 196 height 14
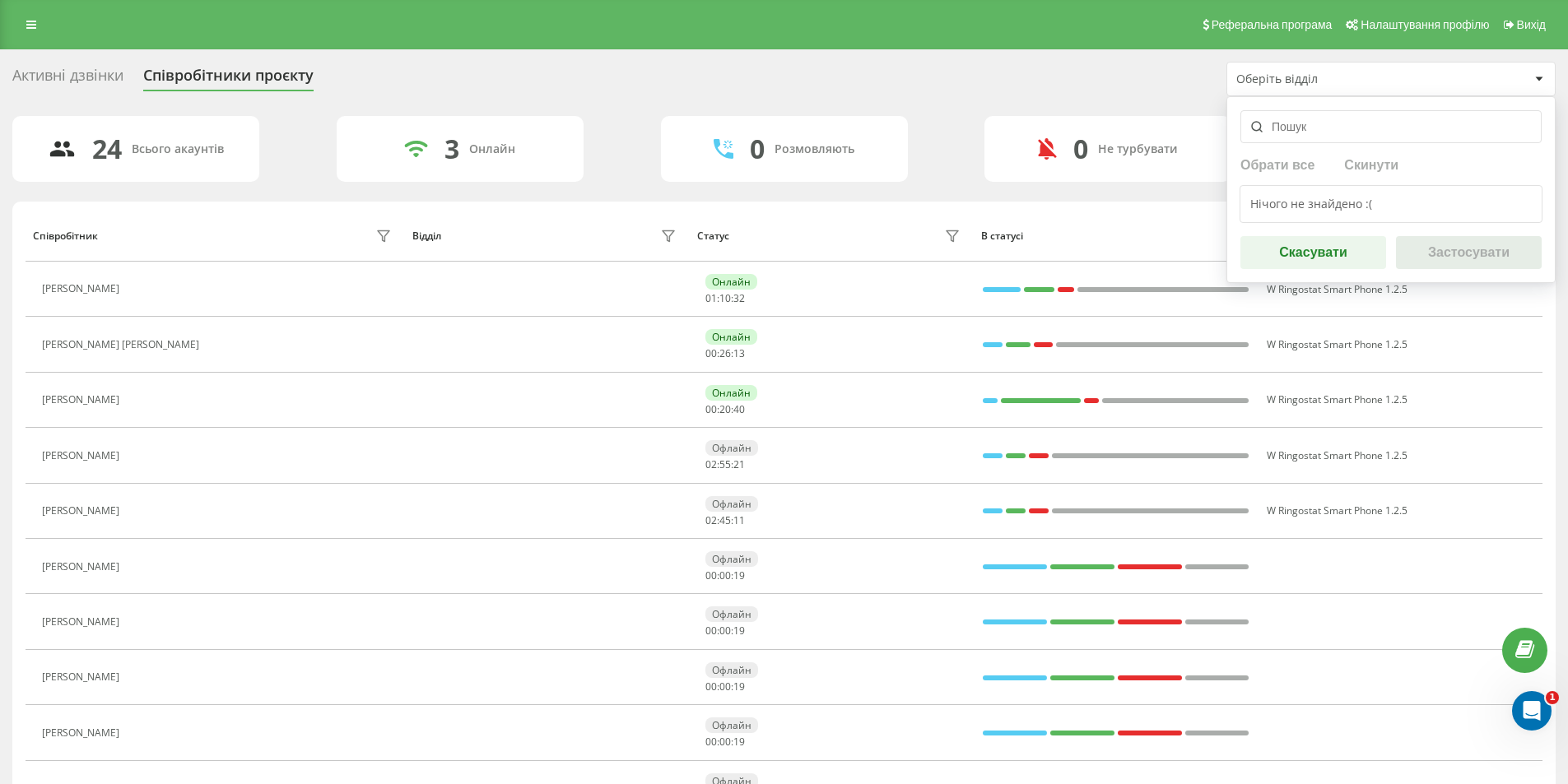
click at [1369, 78] on div "Оберіть відділ" at bounding box center [1334, 79] width 196 height 14
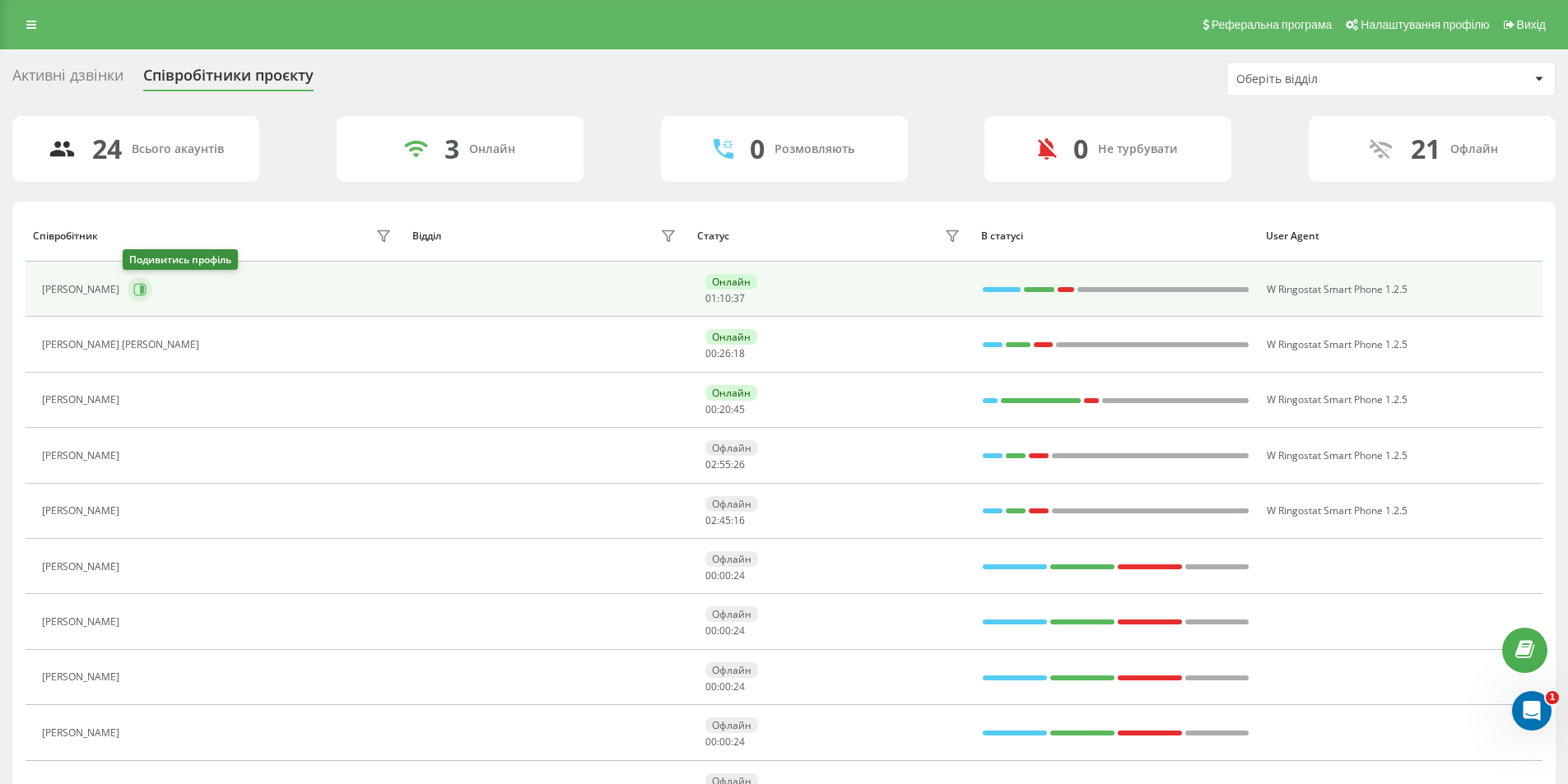
click at [134, 285] on icon at bounding box center [140, 289] width 13 height 13
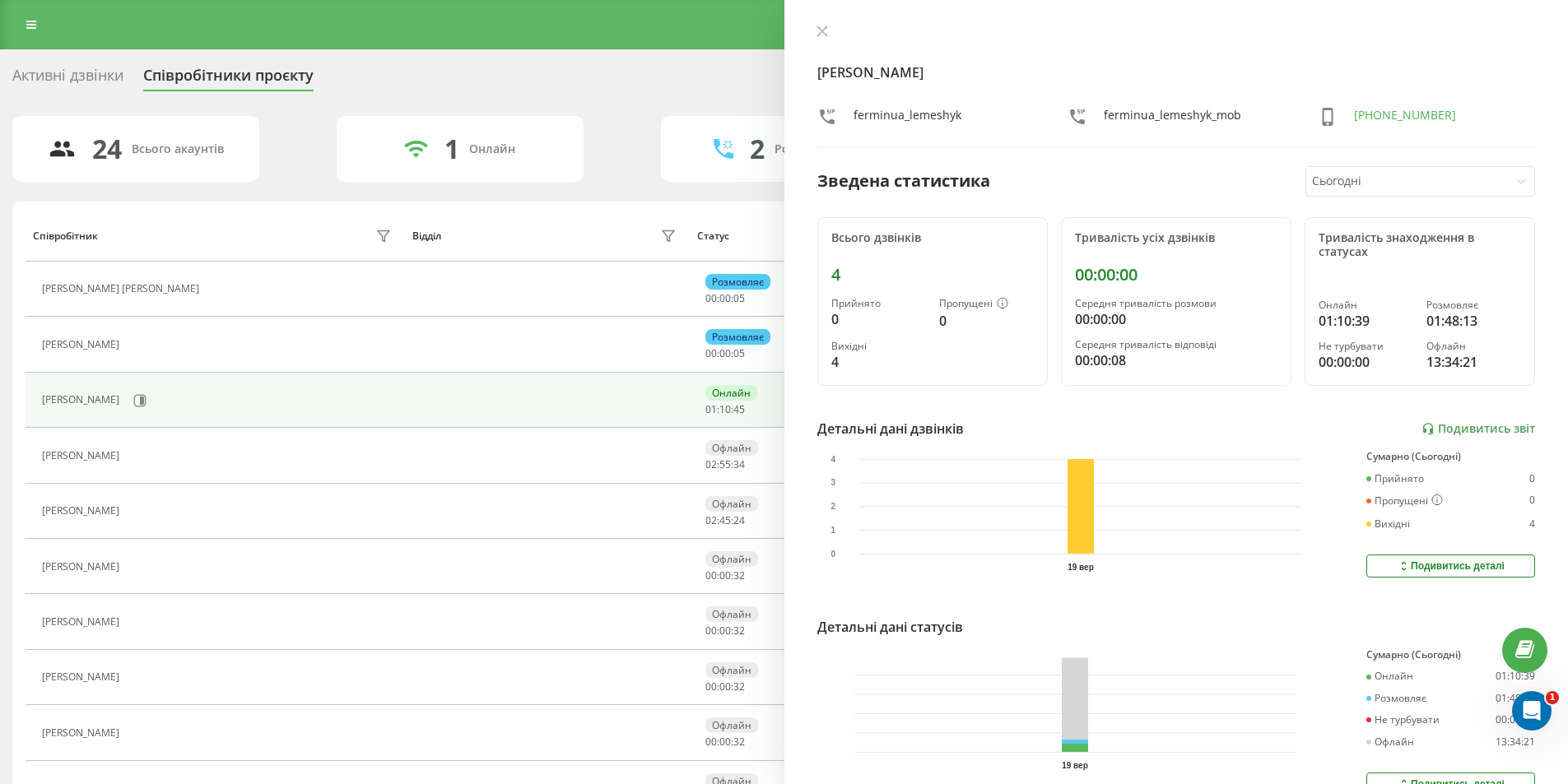
click at [828, 28] on button at bounding box center [822, 32] width 22 height 15
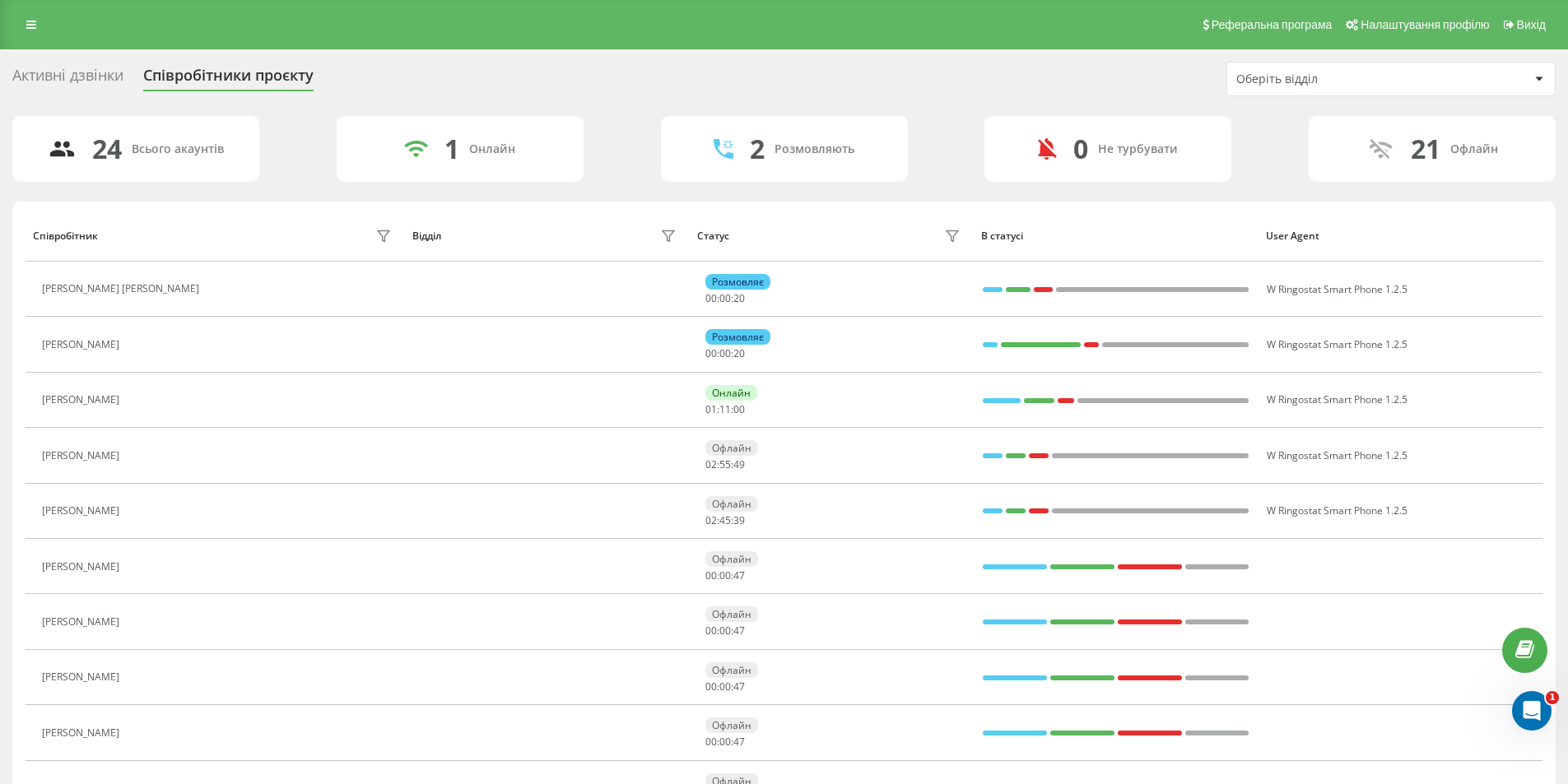
click at [107, 69] on div "Активні дзвінки" at bounding box center [68, 80] width 111 height 25
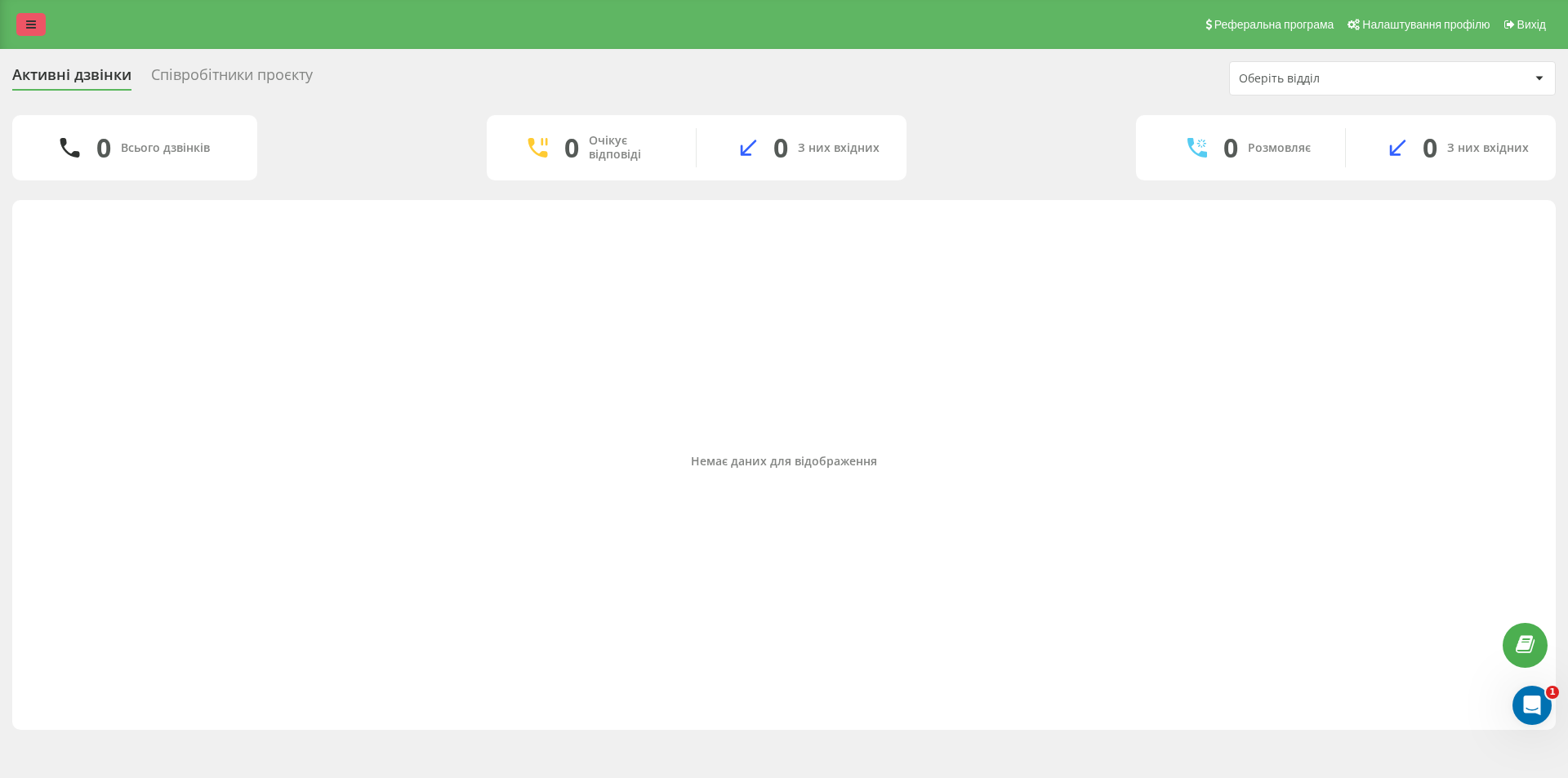
click at [29, 18] on link at bounding box center [31, 24] width 30 height 22
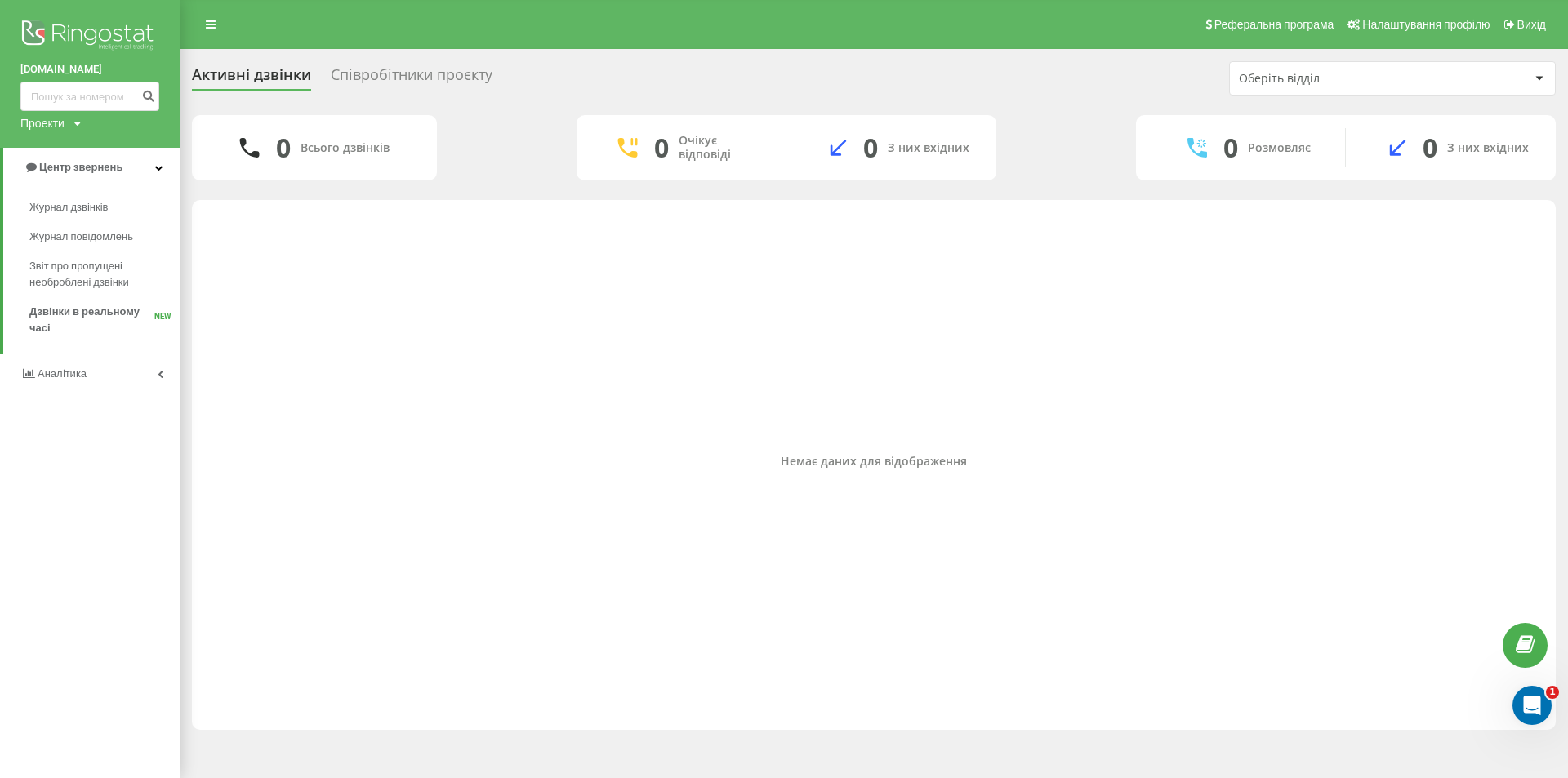
click at [695, 572] on div "Немає даних для відображення" at bounding box center [873, 460] width 1337 height 505
click at [646, 586] on div "Немає даних для відображення" at bounding box center [873, 460] width 1337 height 505
